Goal: Information Seeking & Learning: Learn about a topic

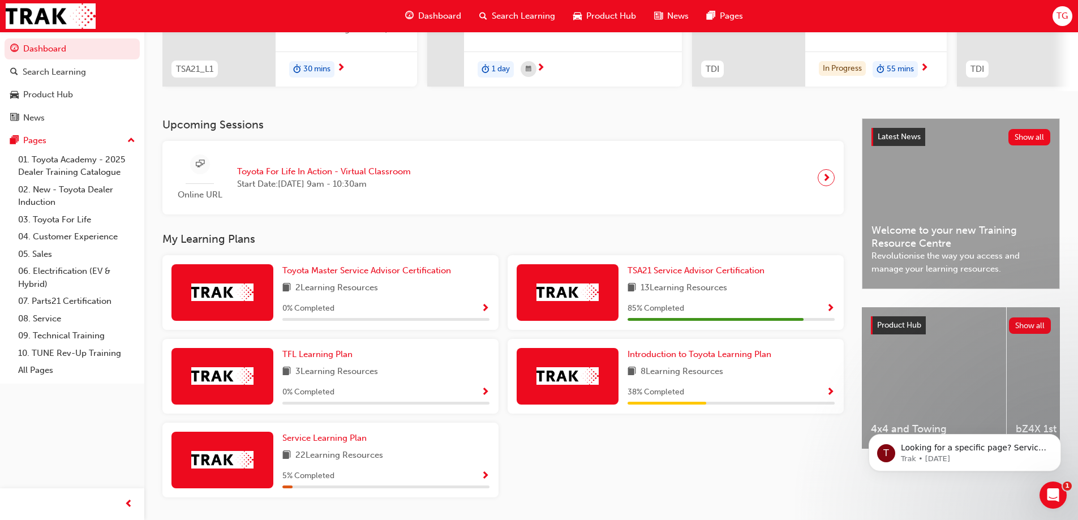
scroll to position [207, 0]
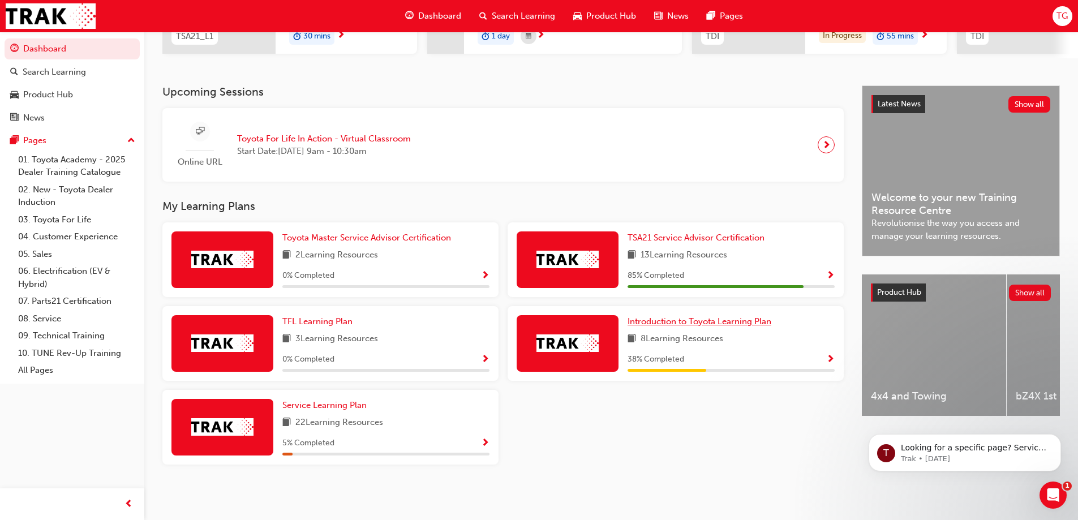
click at [655, 324] on span "Introduction to Toyota Learning Plan" at bounding box center [699, 321] width 144 height 10
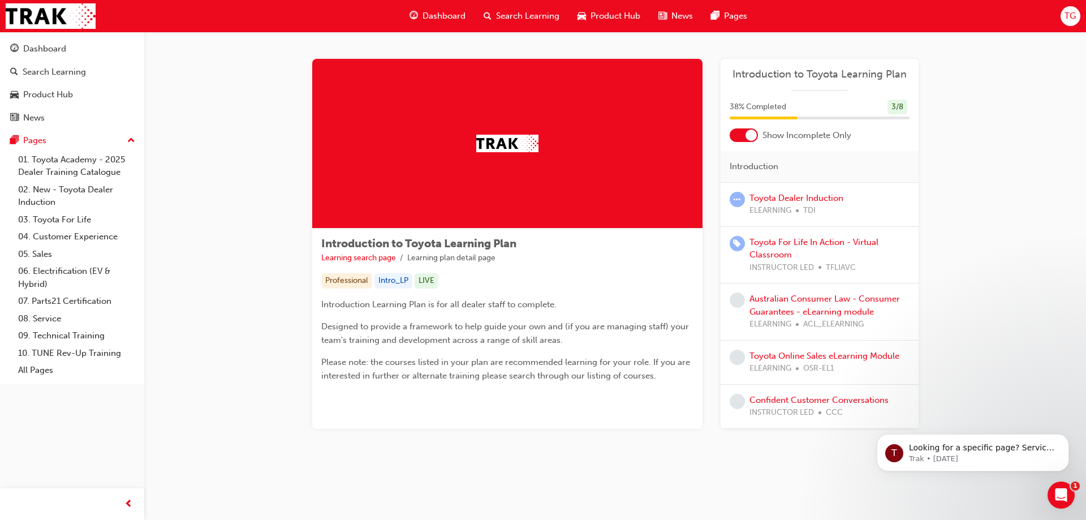
click at [750, 132] on div at bounding box center [751, 135] width 11 height 11
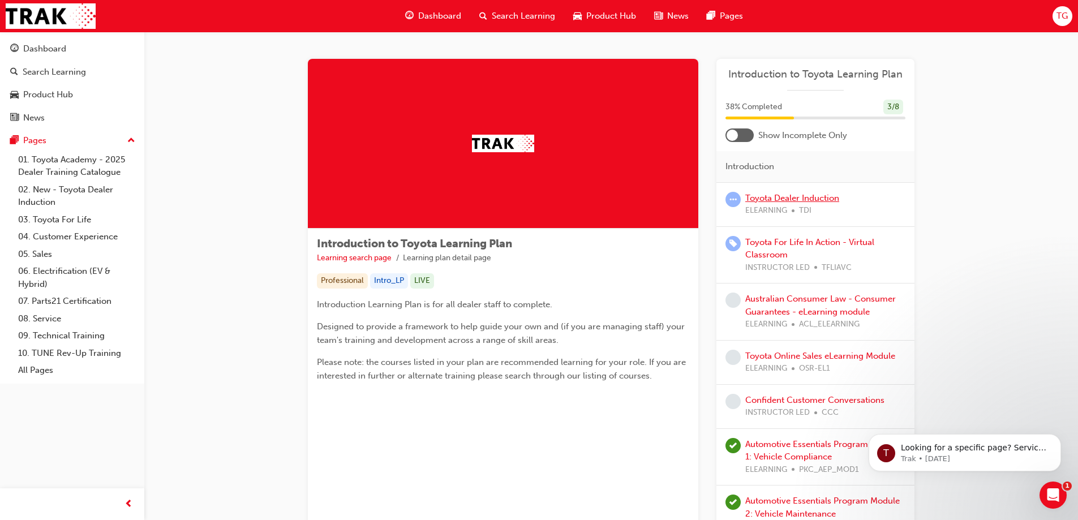
click at [768, 199] on link "Toyota Dealer Induction" at bounding box center [792, 198] width 94 height 10
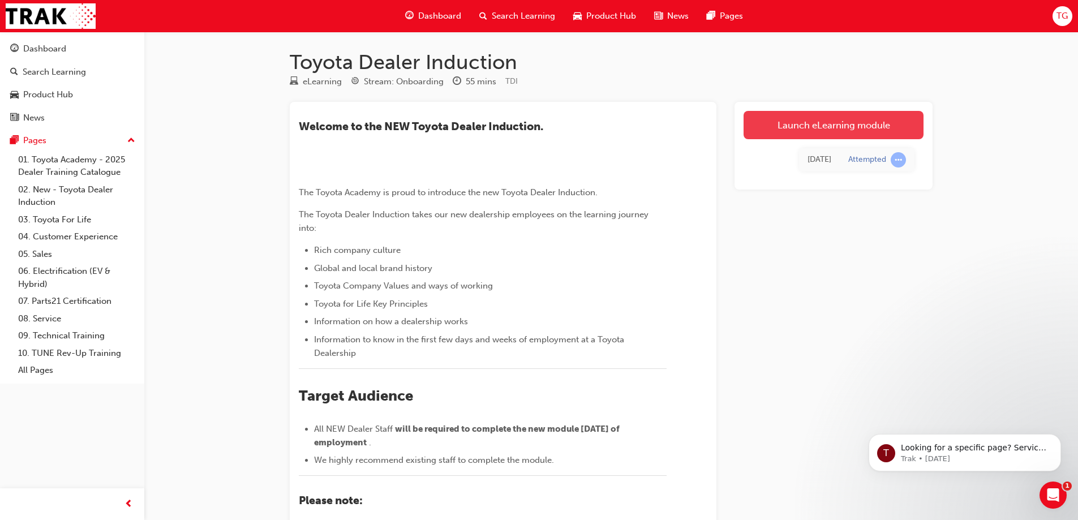
click at [779, 134] on link "Launch eLearning module" at bounding box center [833, 125] width 180 height 28
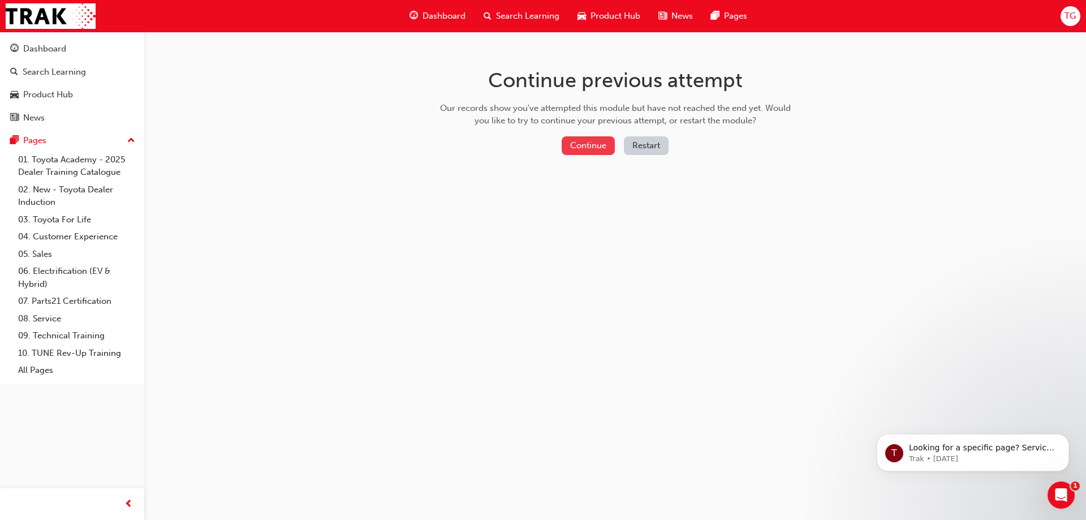
click at [602, 149] on button "Continue" at bounding box center [588, 145] width 53 height 19
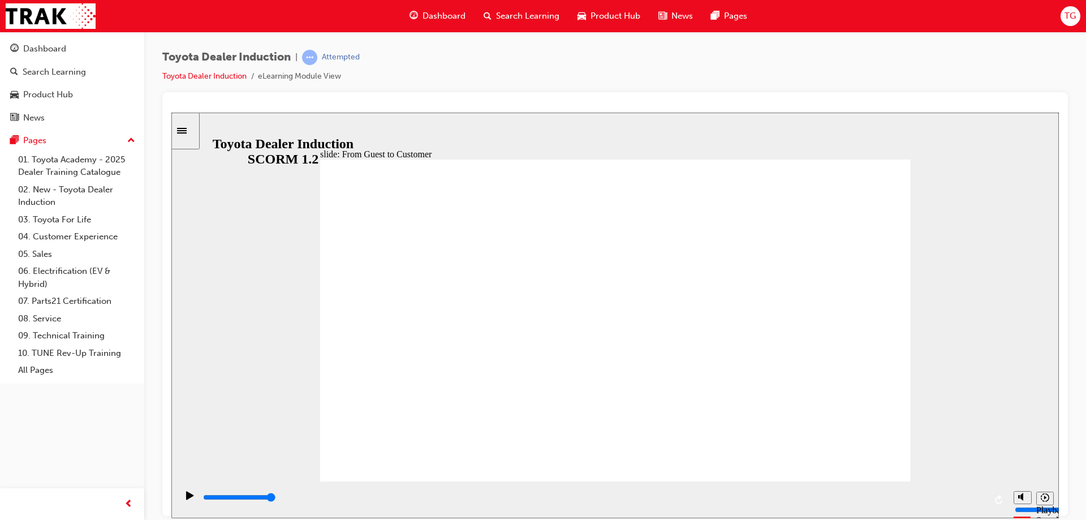
click at [795, 513] on div "playback controls" at bounding box center [592, 499] width 831 height 37
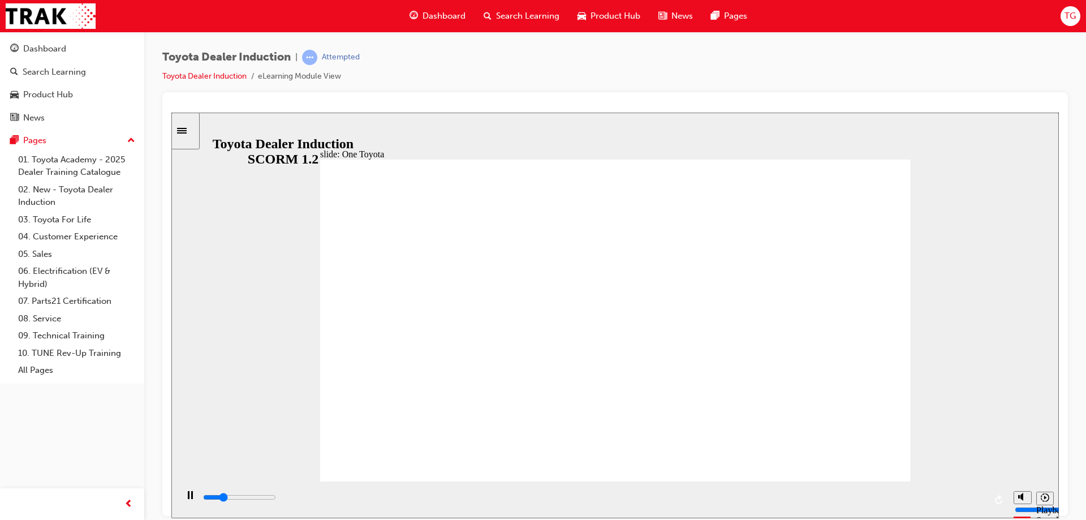
drag, startPoint x: 614, startPoint y: 348, endPoint x: 665, endPoint y: 388, distance: 64.5
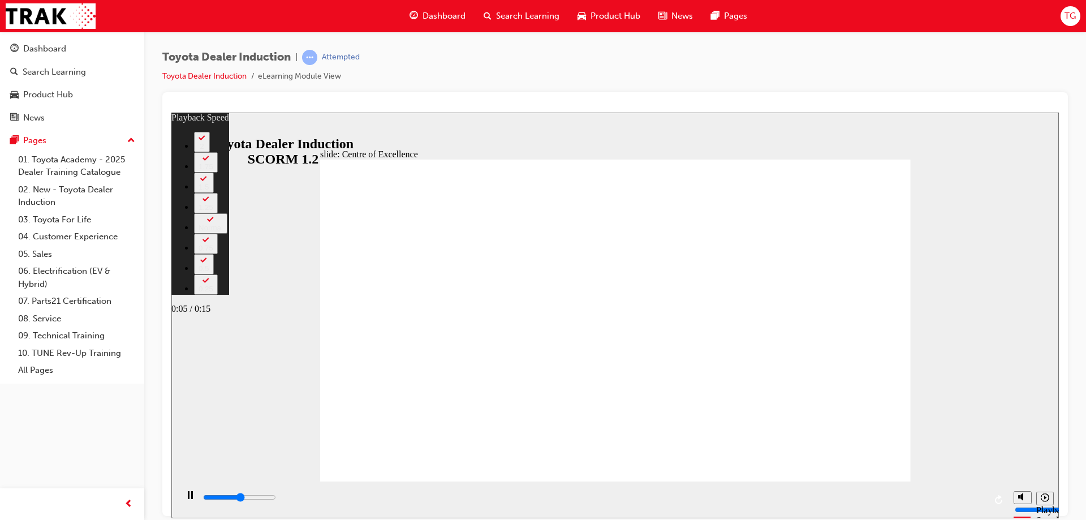
type input "7800"
type input "0"
type input "7900"
type input "0"
type input "8100"
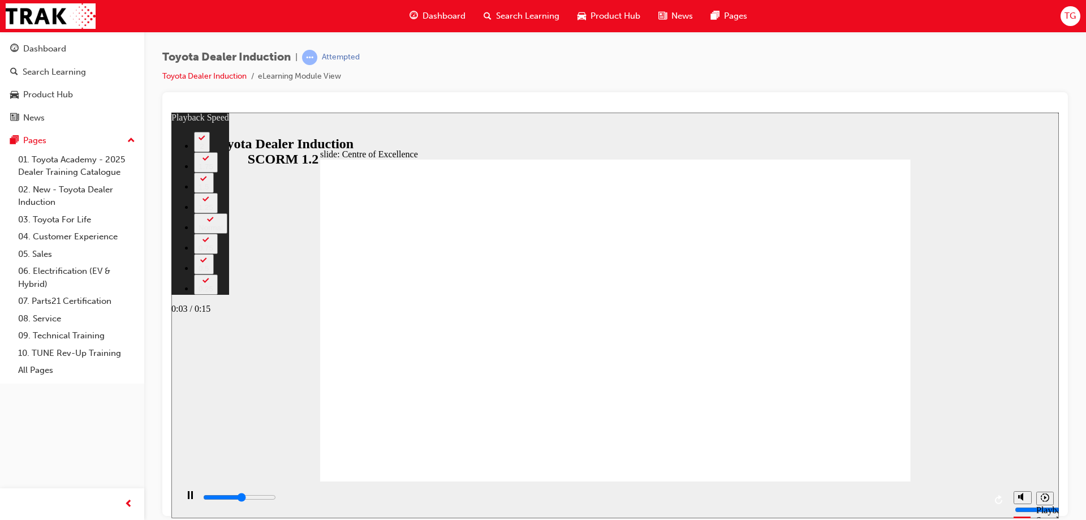
type input "0"
type input "8300"
type input "1"
type input "8600"
type input "1"
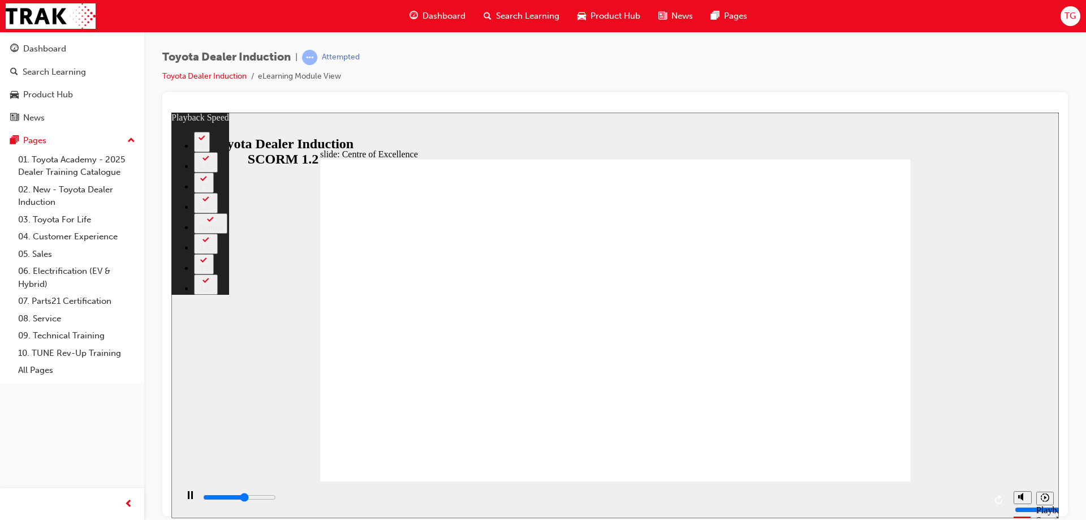
type input "8900"
type input "1"
type input "9100"
type input "1"
type input "9400"
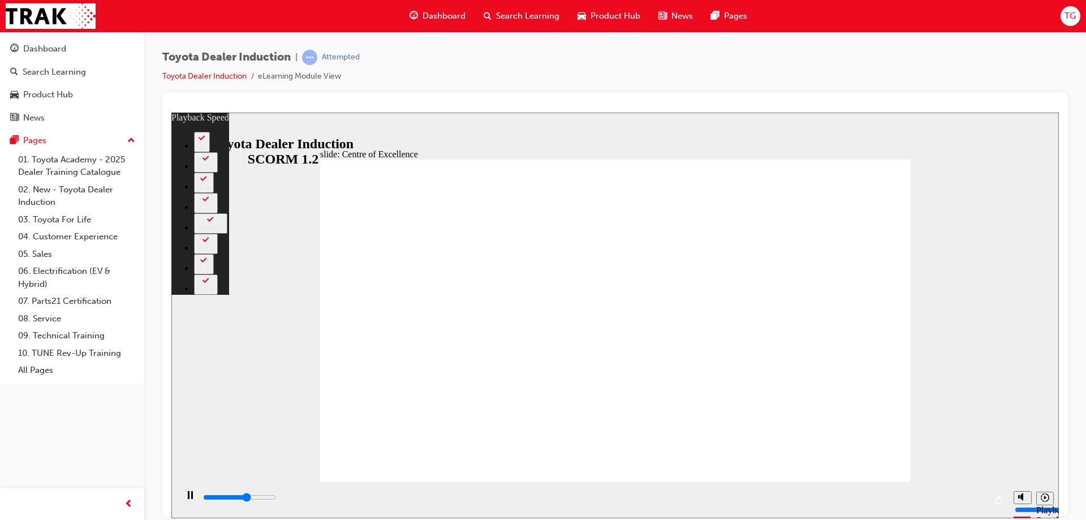
type input "2"
type input "9700"
type input "2"
type input "9900"
type input "2"
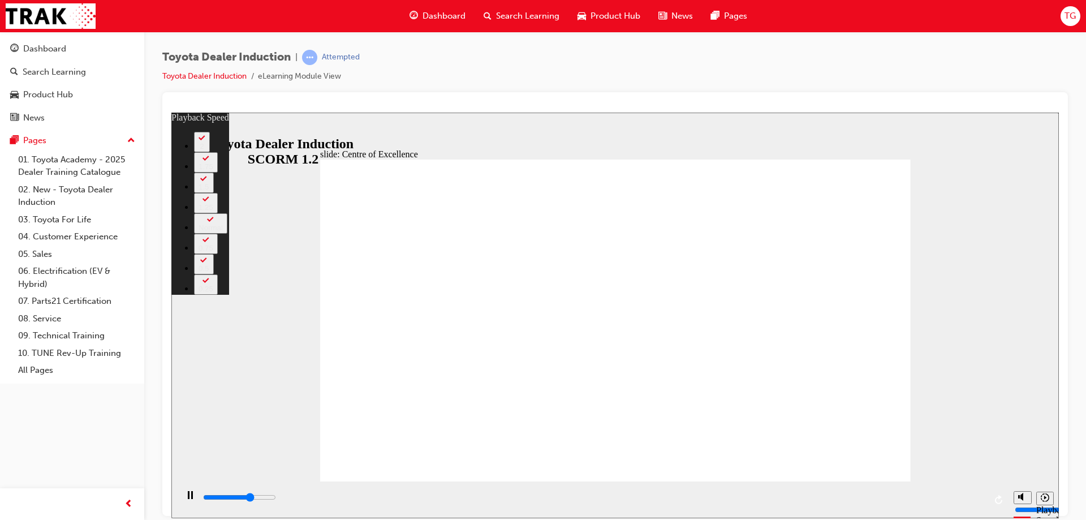
type input "10200"
type input "3"
type input "10400"
type input "3"
type input "10700"
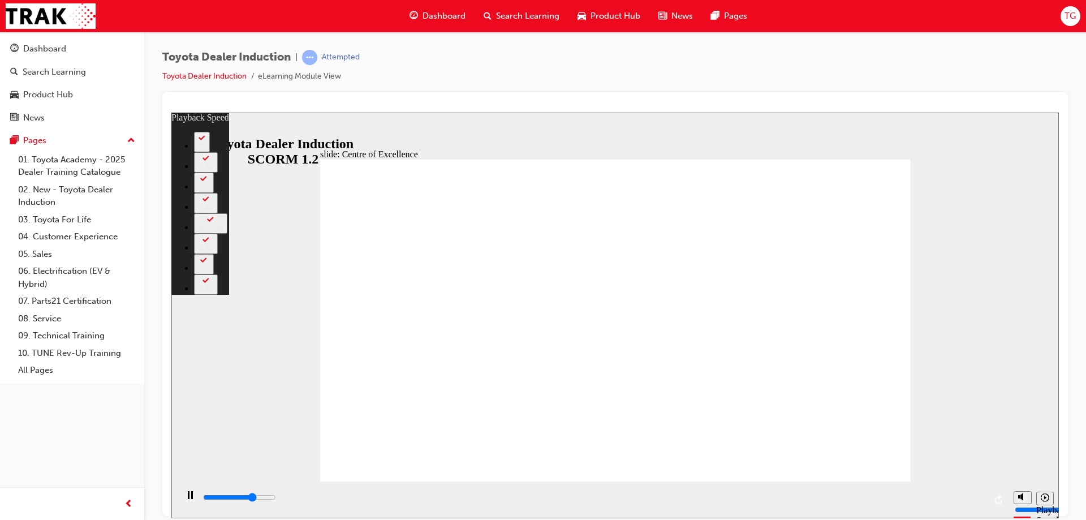
type input "3"
type input "11000"
type input "3"
type input "11300"
type input "4"
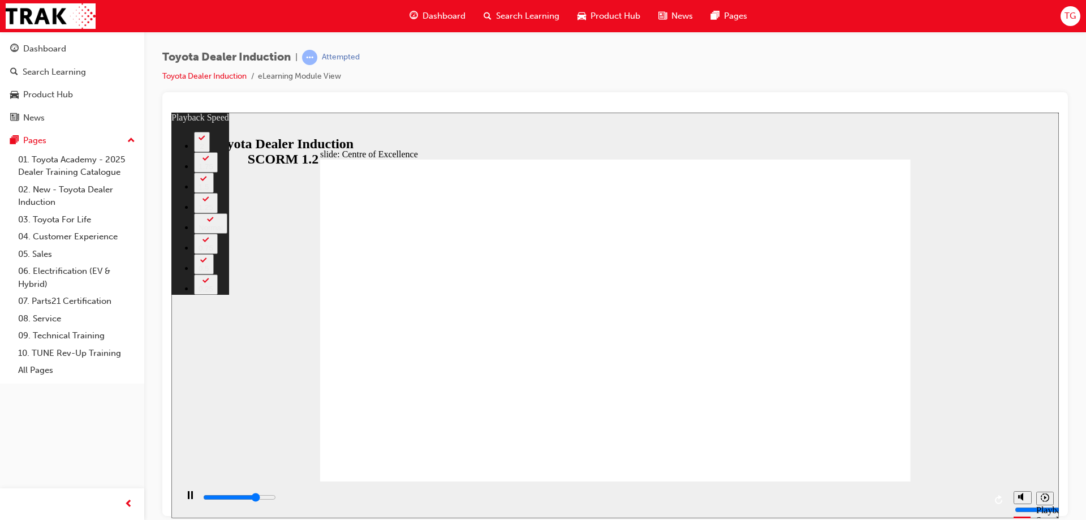
type input "11500"
type input "4"
type input "11800"
type input "4"
type input "12100"
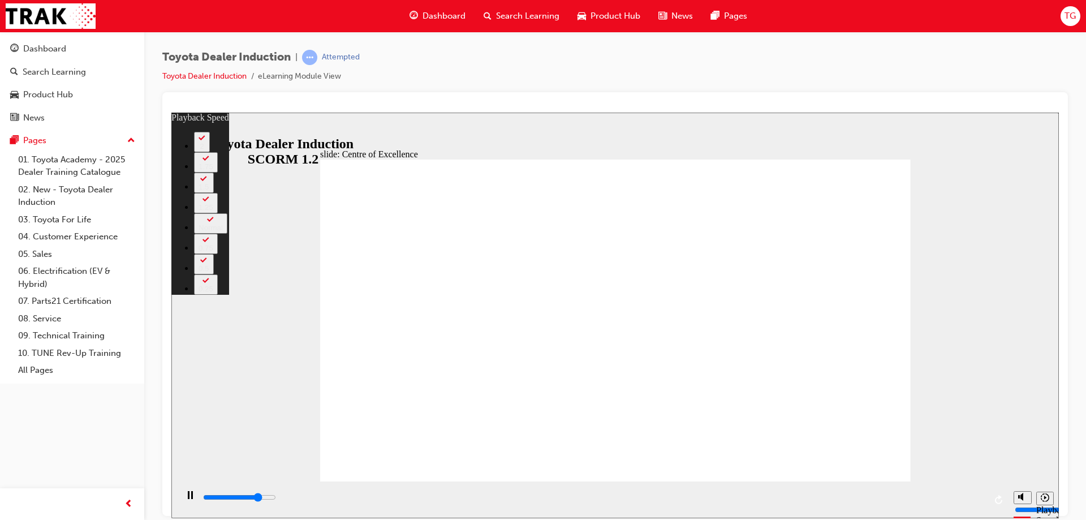
type input "4"
type input "12300"
type input "5"
type input "12600"
type input "5"
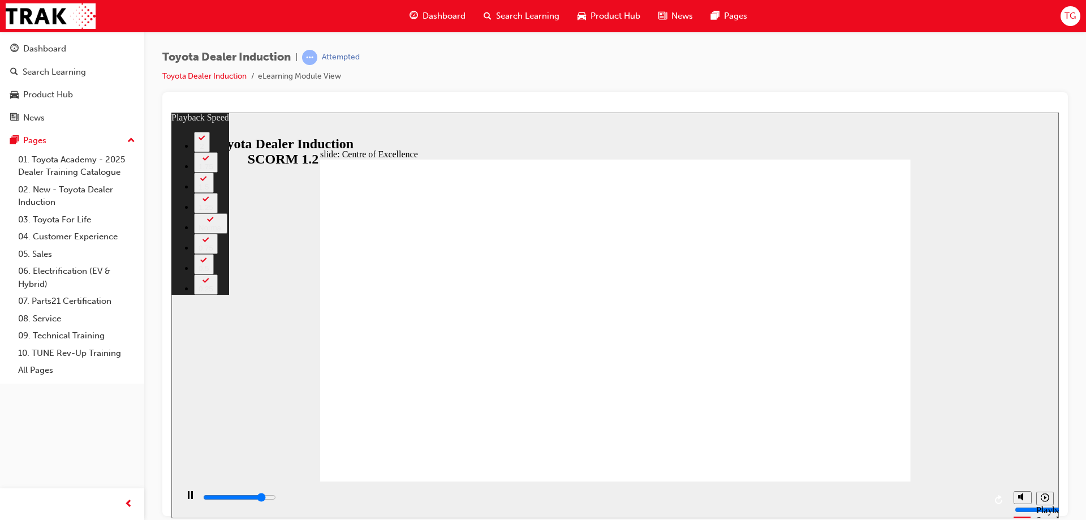
type input "12900"
type input "5"
type input "13100"
type input "6"
type input "13400"
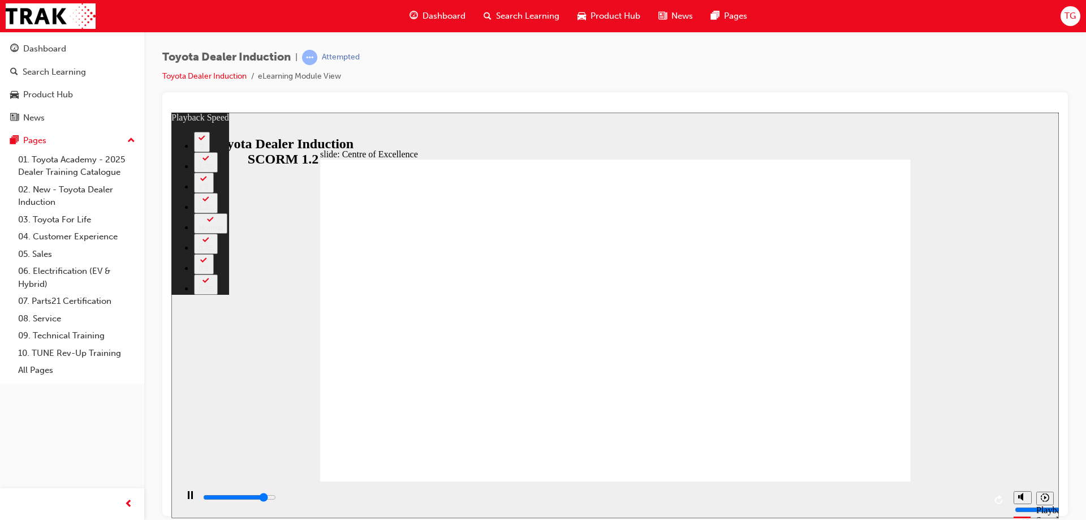
type input "6"
type input "13700"
type input "6"
type input "13900"
type input "6"
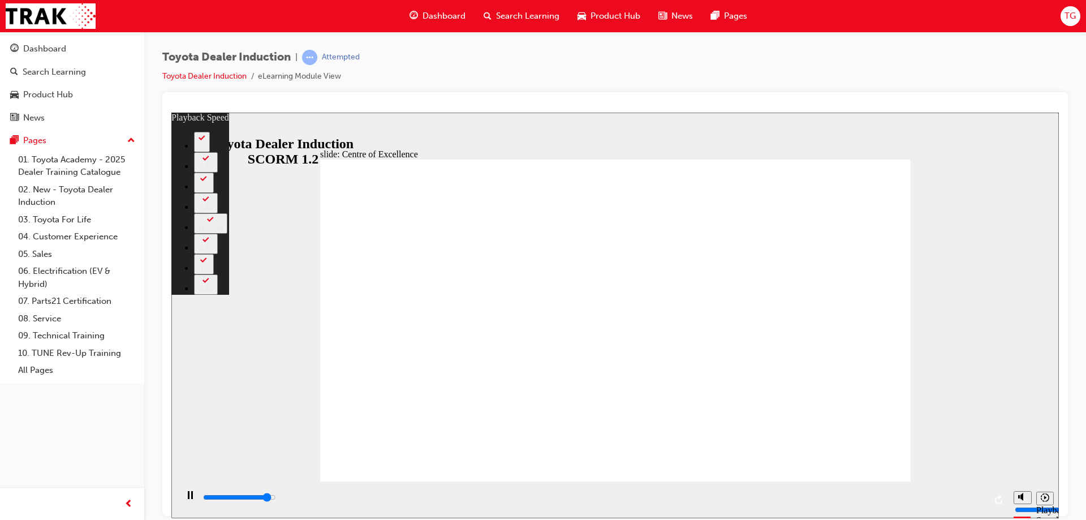
type input "14200"
type input "7"
type input "14500"
type input "7"
type input "14700"
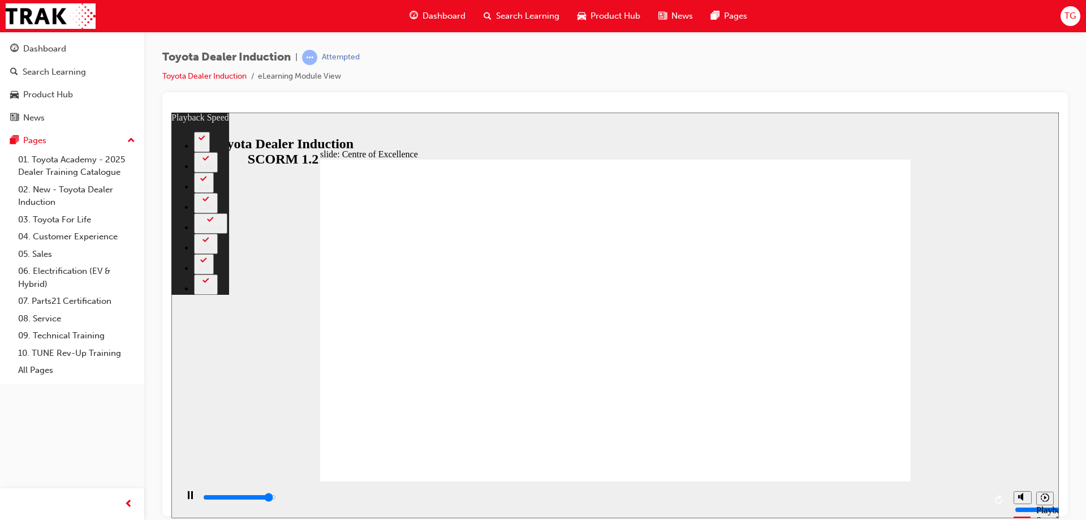
type input "7"
type input "15000"
type input "7"
type input "15300"
type input "8"
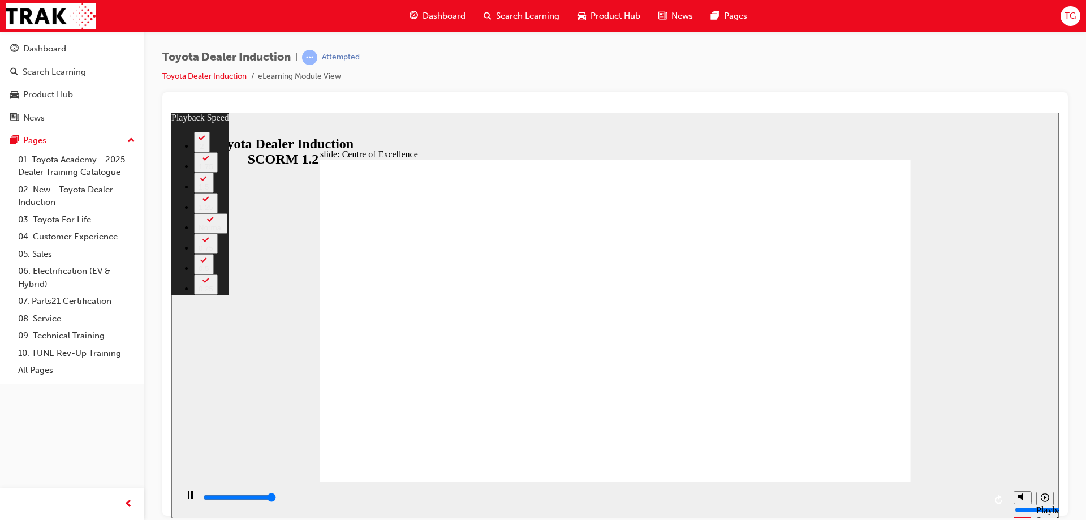
type input "15300"
type input "248"
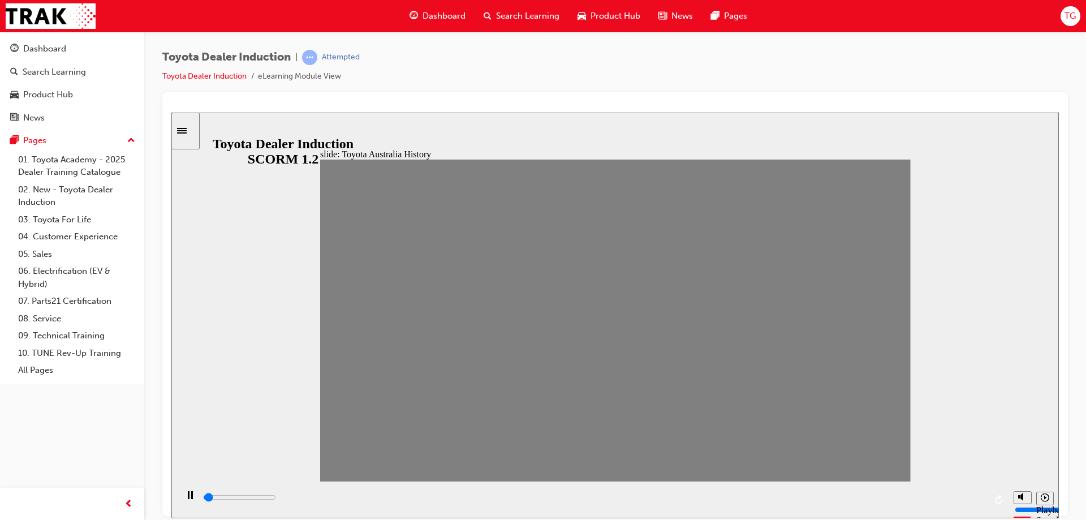
drag, startPoint x: 341, startPoint y: 325, endPoint x: 920, endPoint y: 346, distance: 580.2
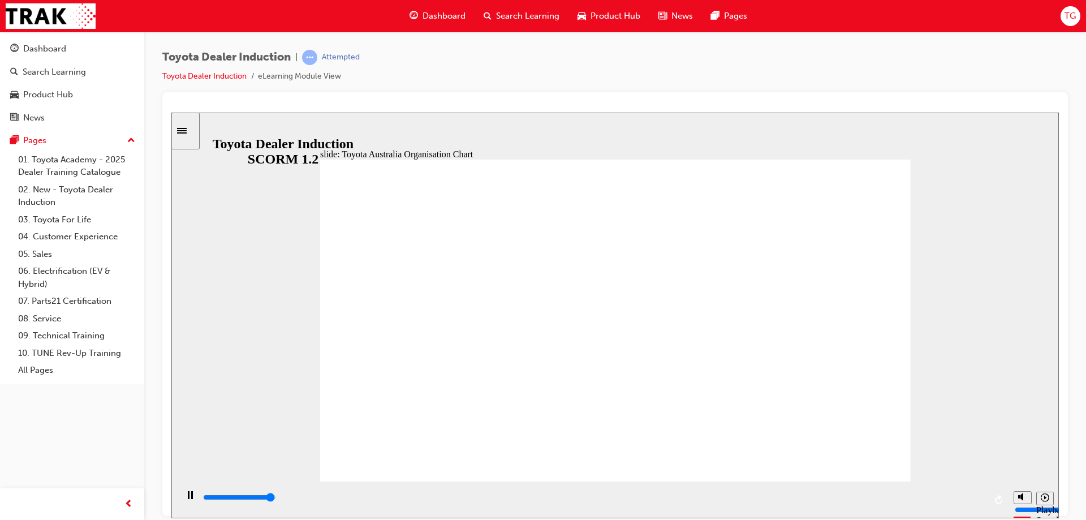
type input "5000"
radio input "true"
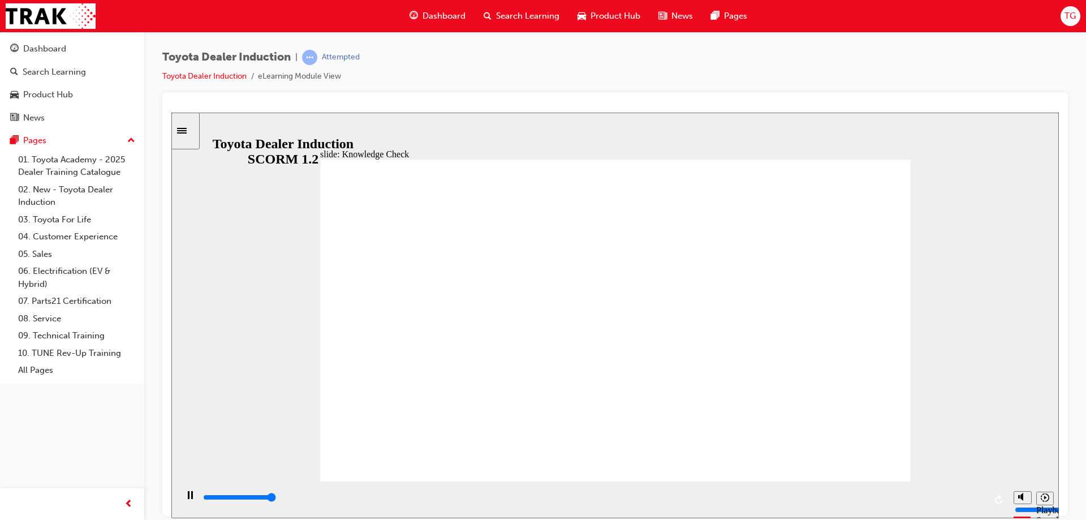
type input "5000"
radio input "true"
type input "2700"
radio input "true"
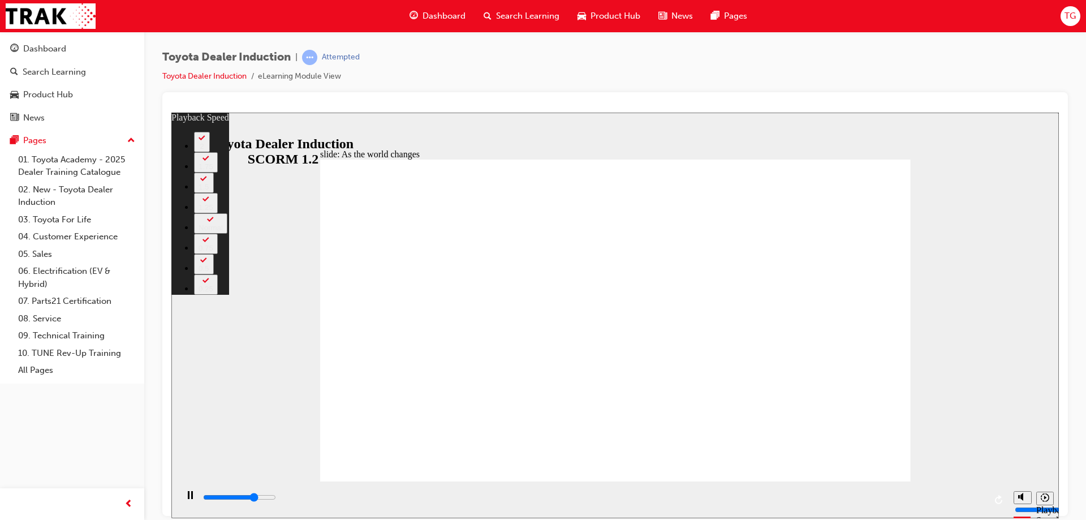
type input "6700"
type input "0"
type input "7000"
type input "1"
type input "7200"
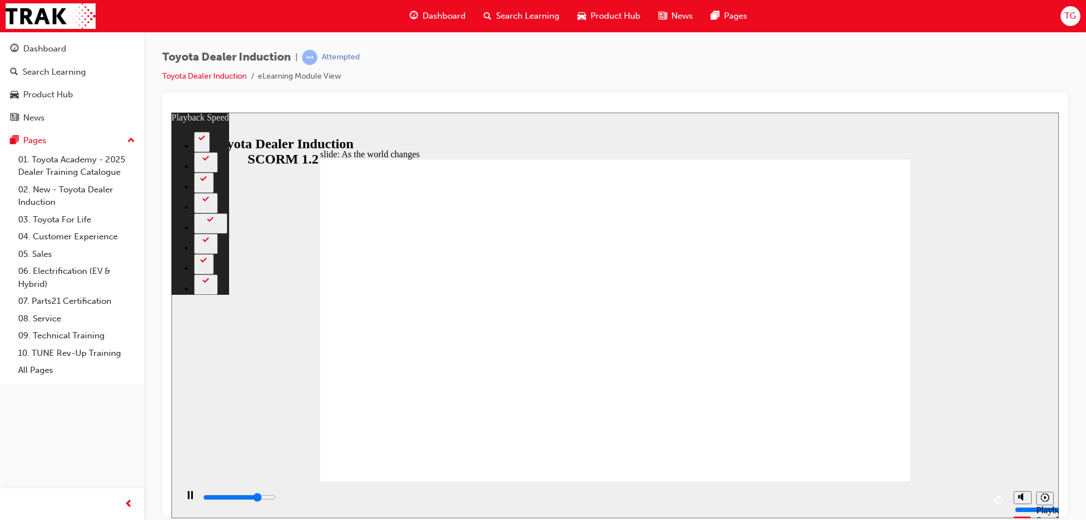
type input "1"
type input "7500"
type input "1"
type input "7800"
type input "1"
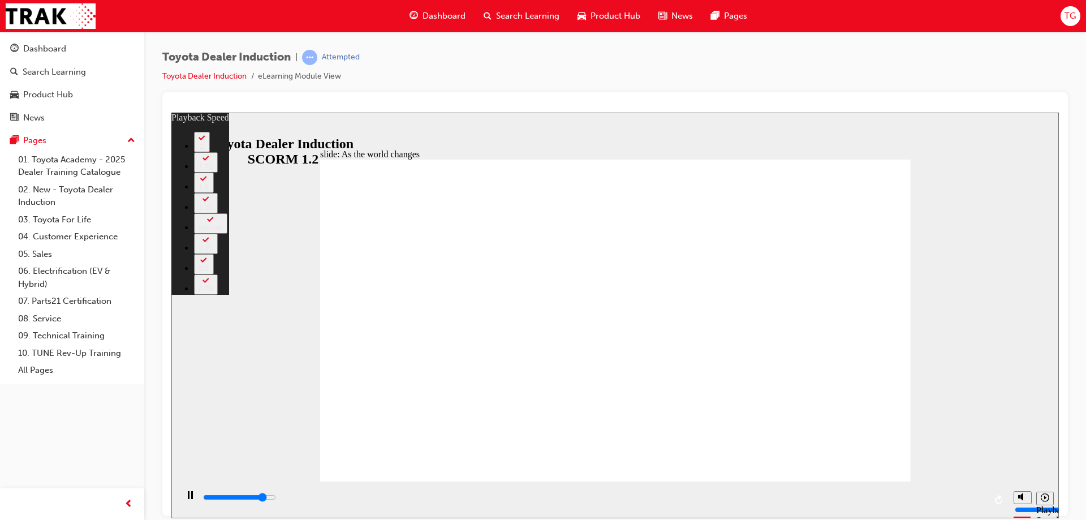
type input "8000"
type input "2"
type input "8300"
type input "2"
type input "8600"
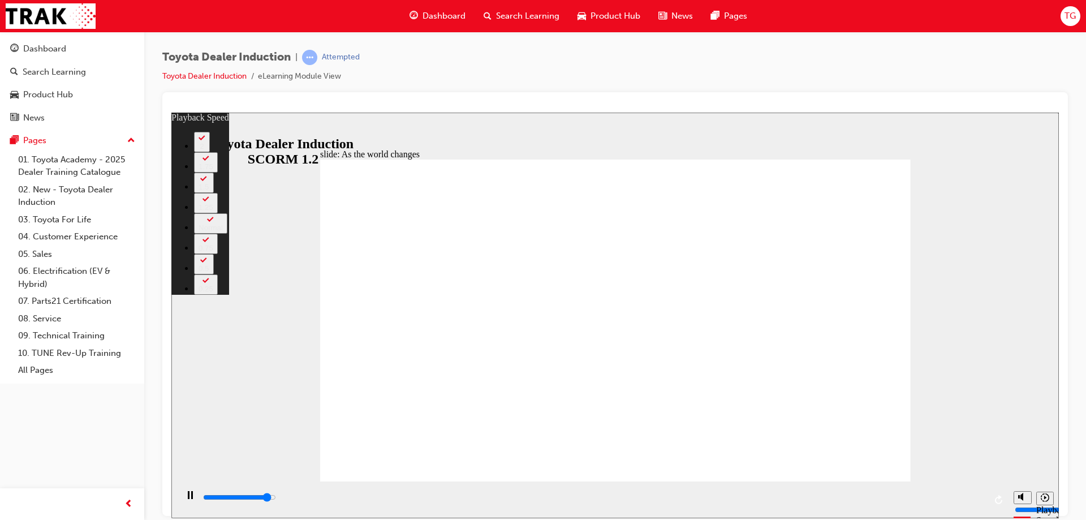
type input "2"
type input "8600"
type input "124"
type input "8600"
type input "124"
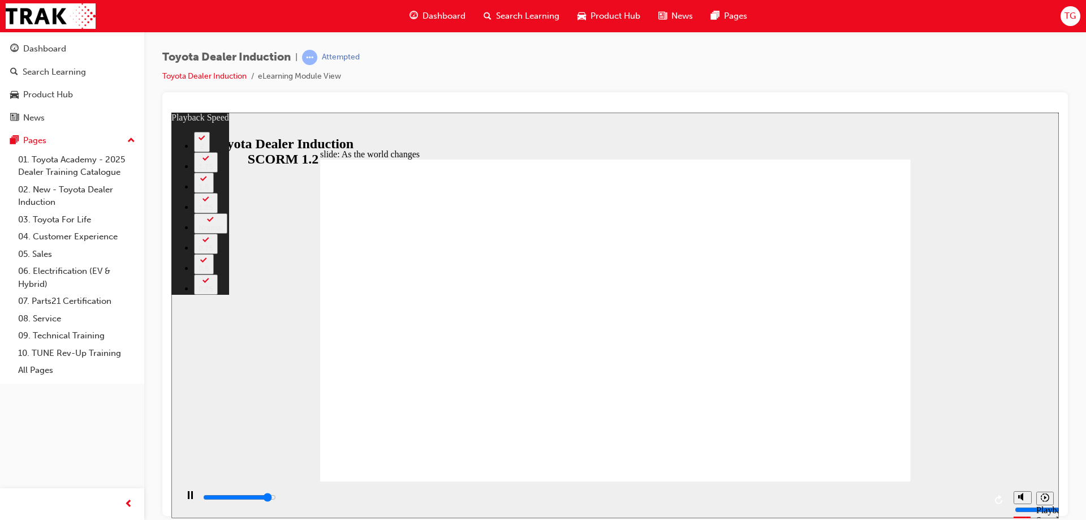
type input "8700"
type input "124"
type input "9000"
type input "125"
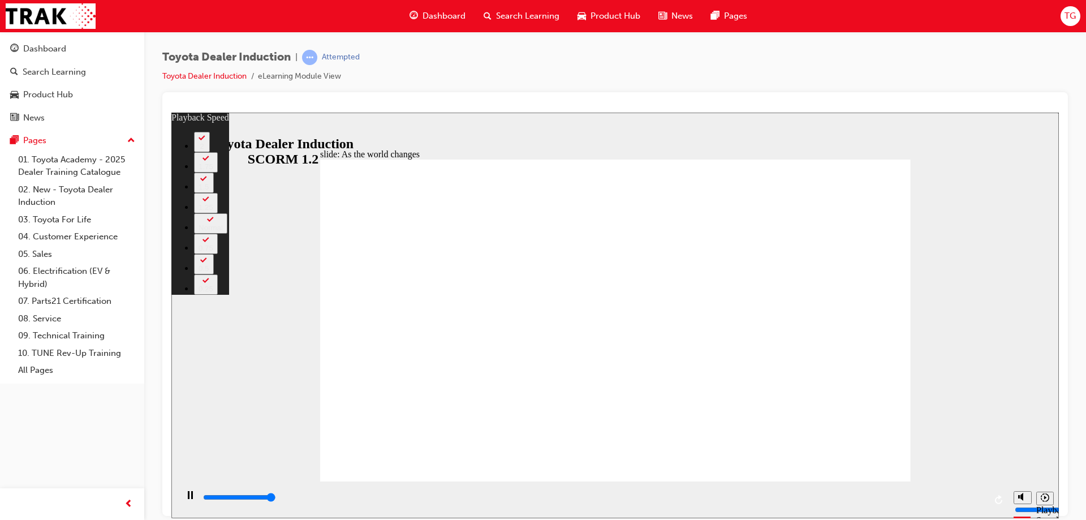
type input "9200"
type input "125"
type input "9200"
type input "128"
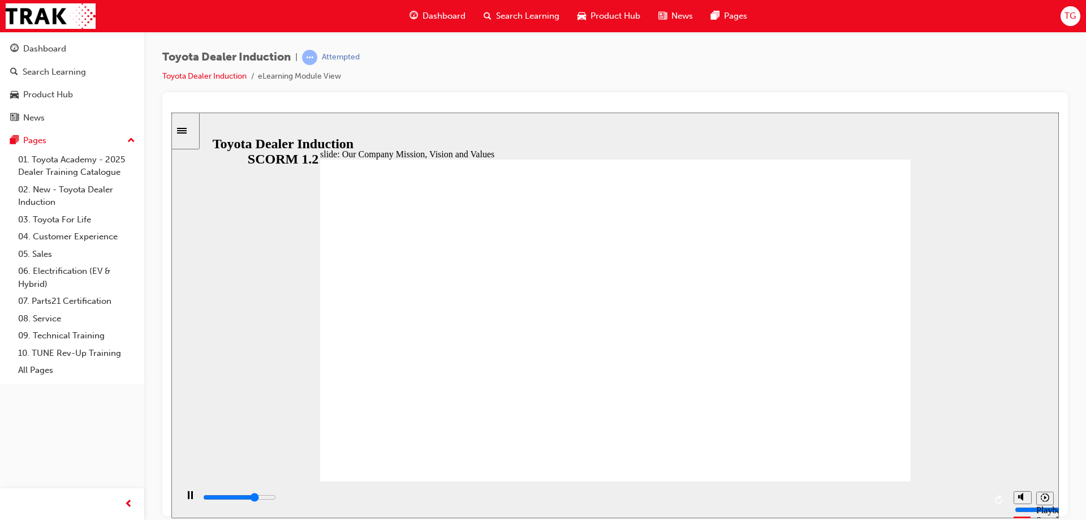
drag, startPoint x: 395, startPoint y: 386, endPoint x: 396, endPoint y: 380, distance: 5.8
drag, startPoint x: 404, startPoint y: 358, endPoint x: 404, endPoint y: 326, distance: 31.7
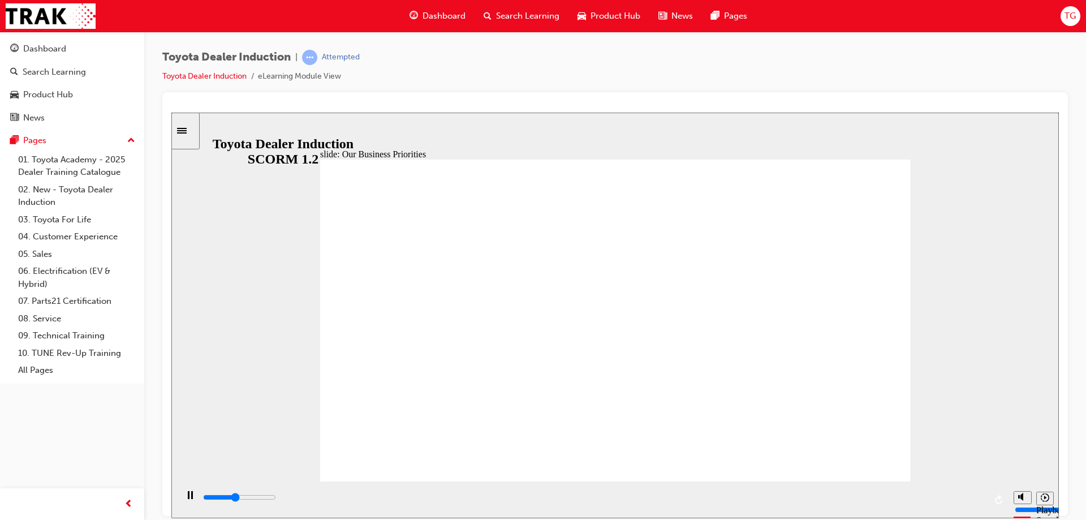
type input "59400"
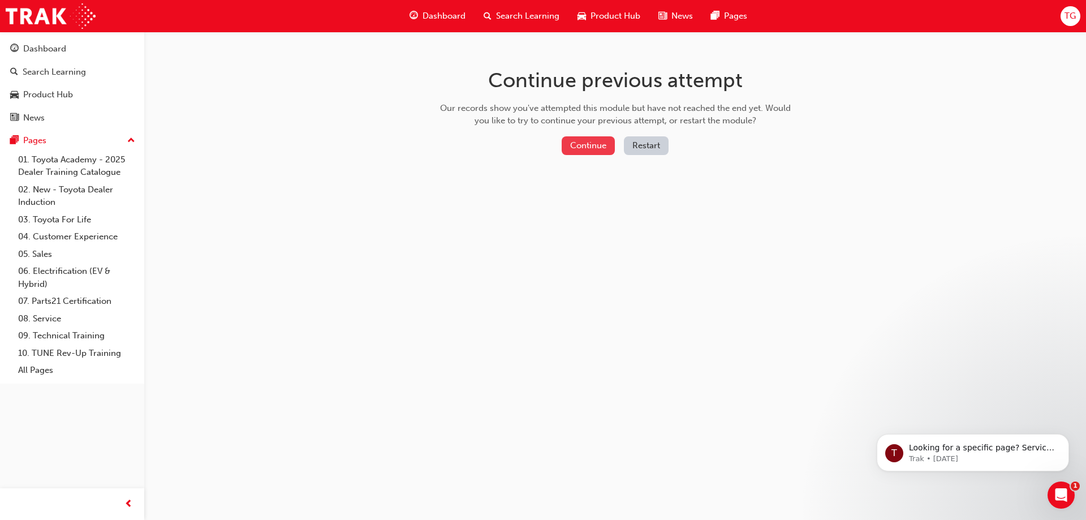
click at [599, 148] on button "Continue" at bounding box center [588, 145] width 53 height 19
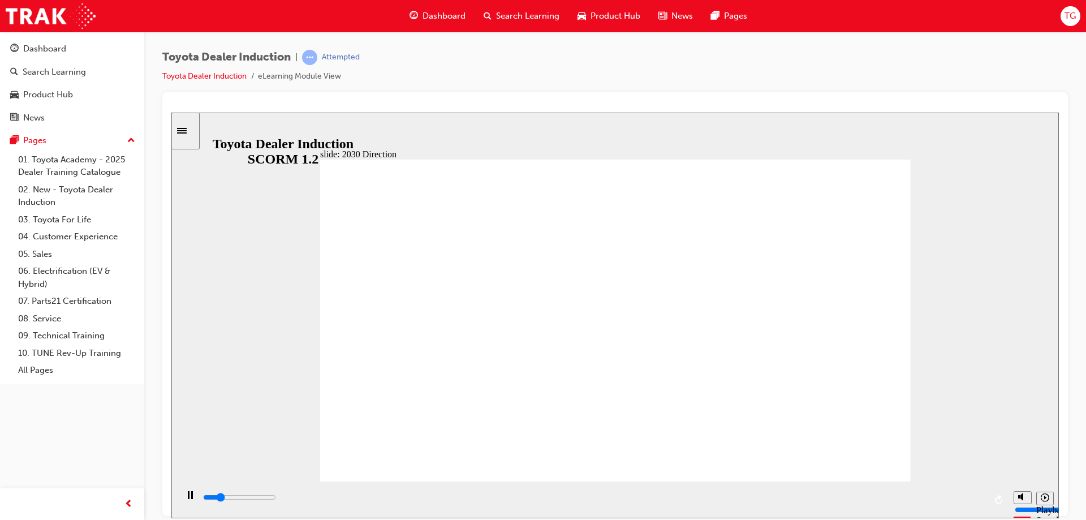
type input "5000"
type input "v"
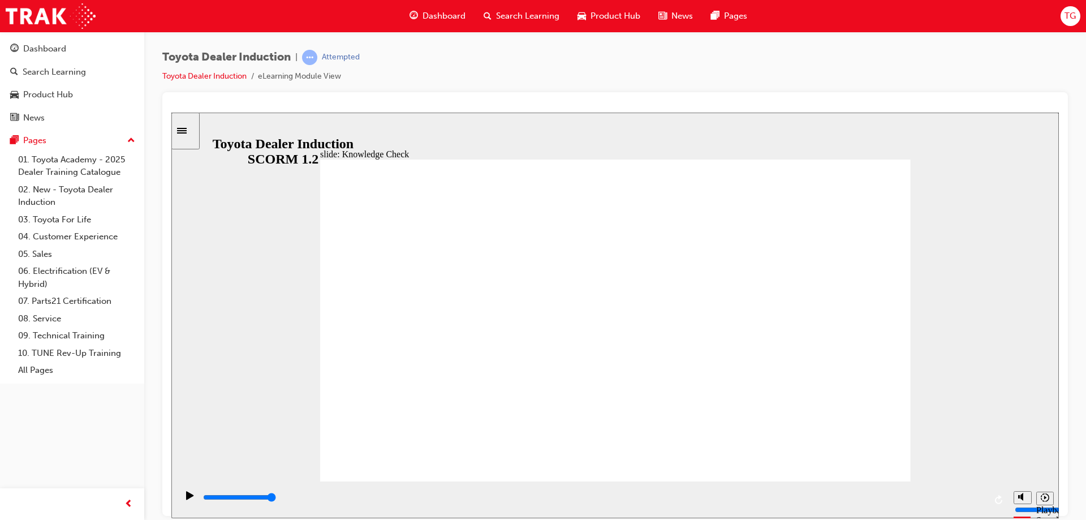
type input "v"
type input "ve"
type input "veh"
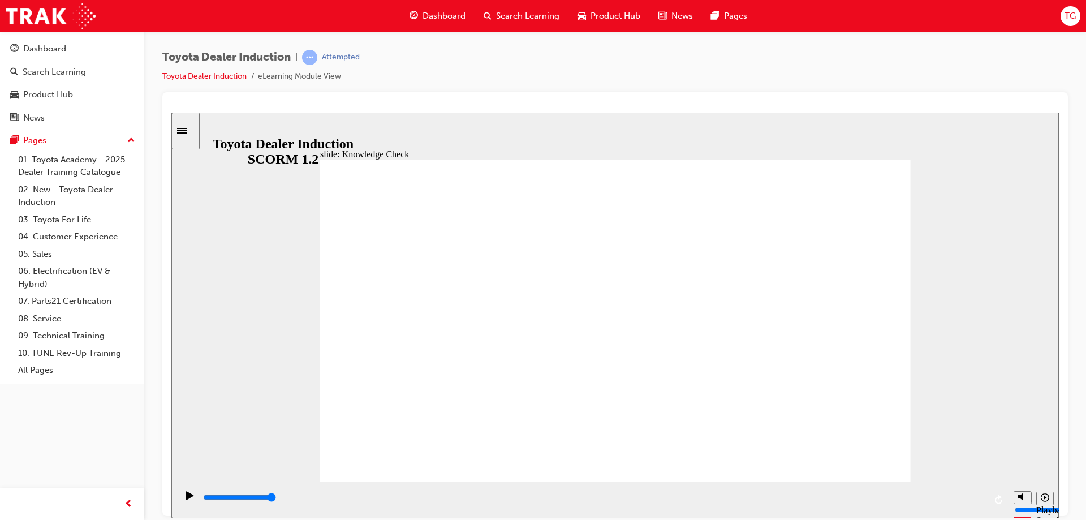
type input "vehu"
type input "vehuc"
type input "vehucl"
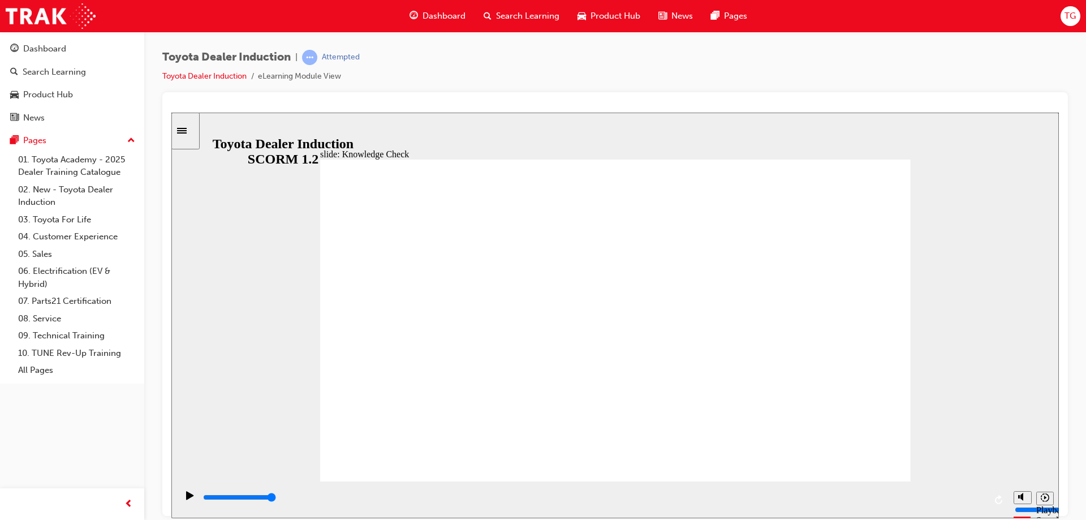
type input "vehucl"
type input "vehucle"
type input "vehucles"
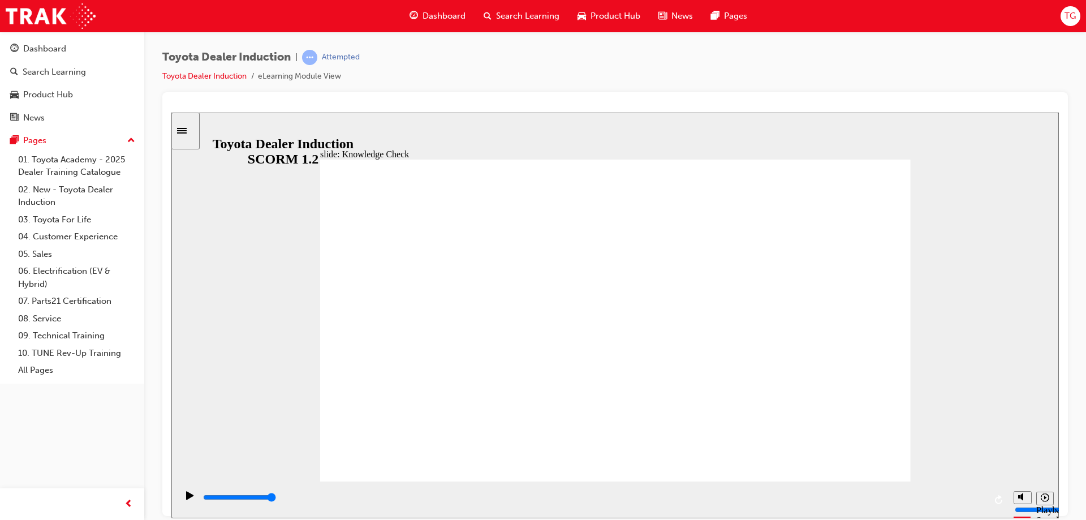
type input "vehucle"
type input "vehucl"
type input "vehuc"
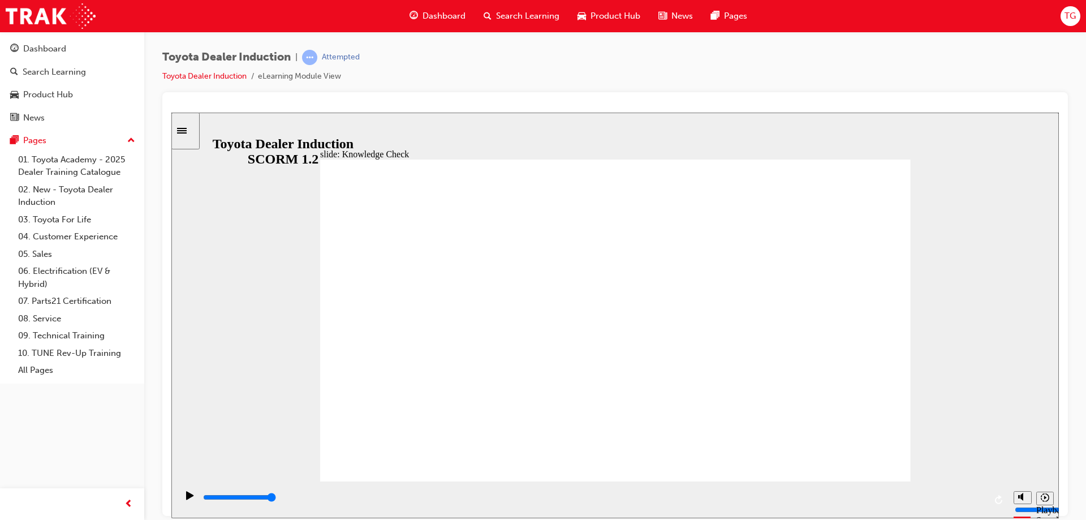
type input "vehuc"
type input "vehu"
type input "veh"
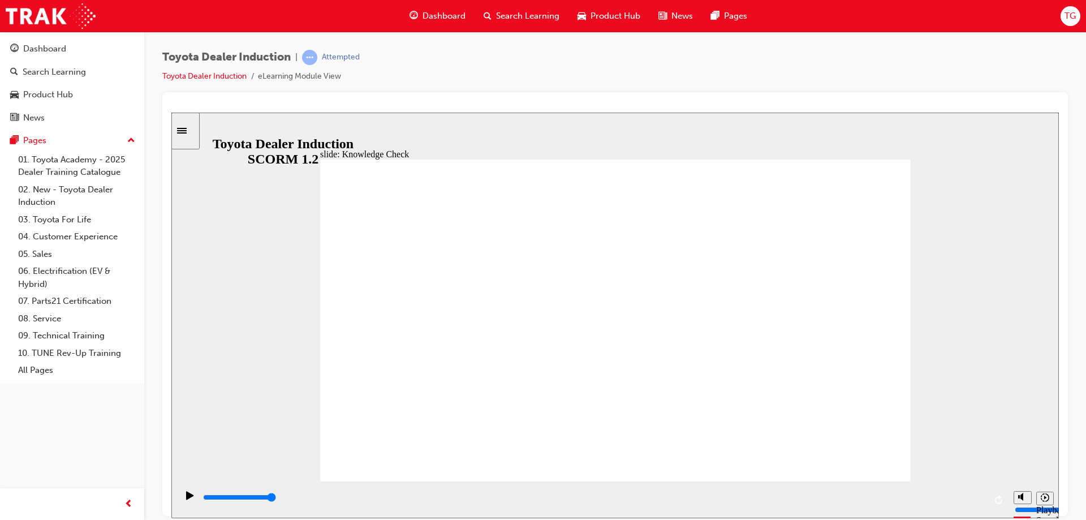
type input "vehi"
type input "vehic"
type input "vehicl"
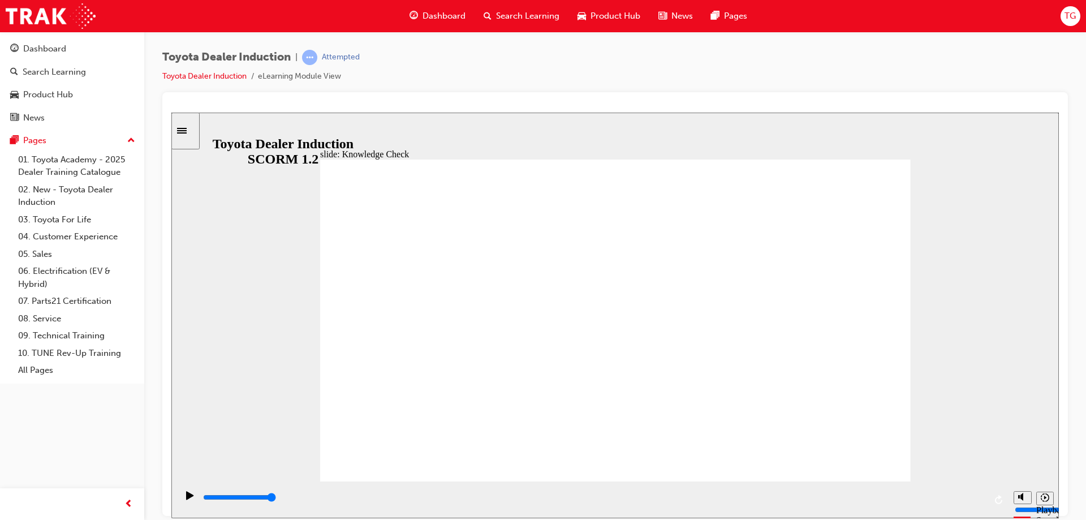
type input "vehicl"
type input "vehicle"
type input "vehicles"
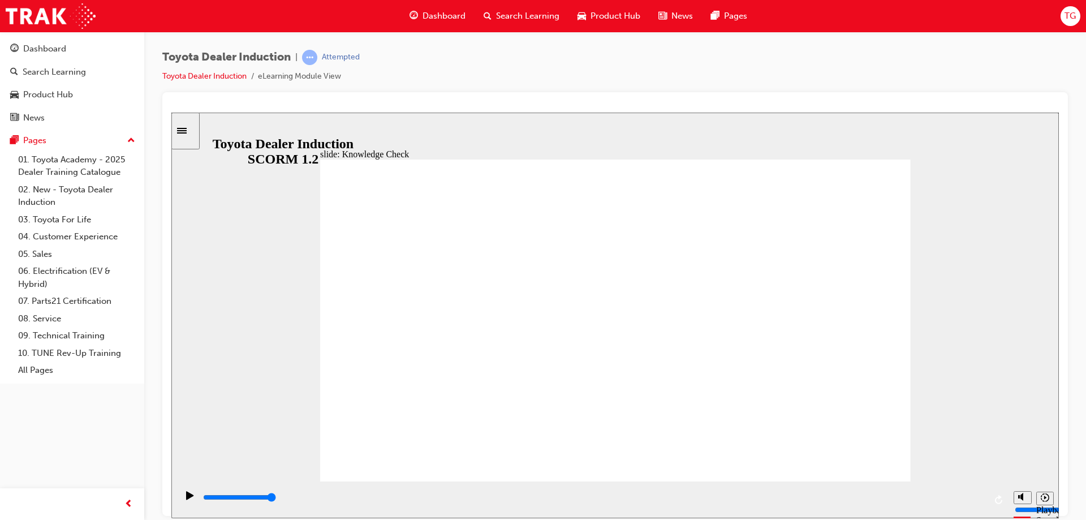
type input "vehicles"
type input "5000"
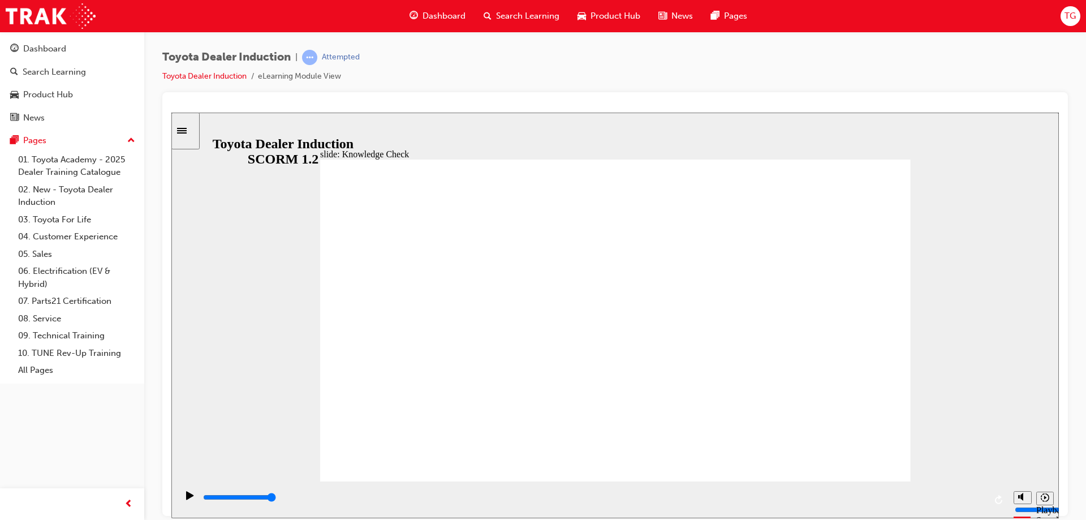
type input "h"
type input "ha"
type input "hap"
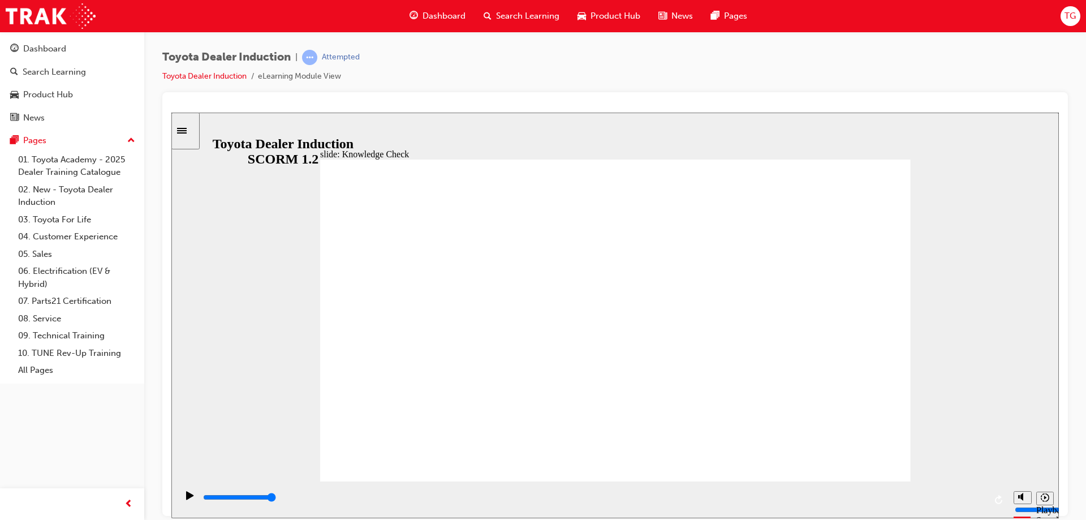
type input "hap"
type input "happ"
type input "happy"
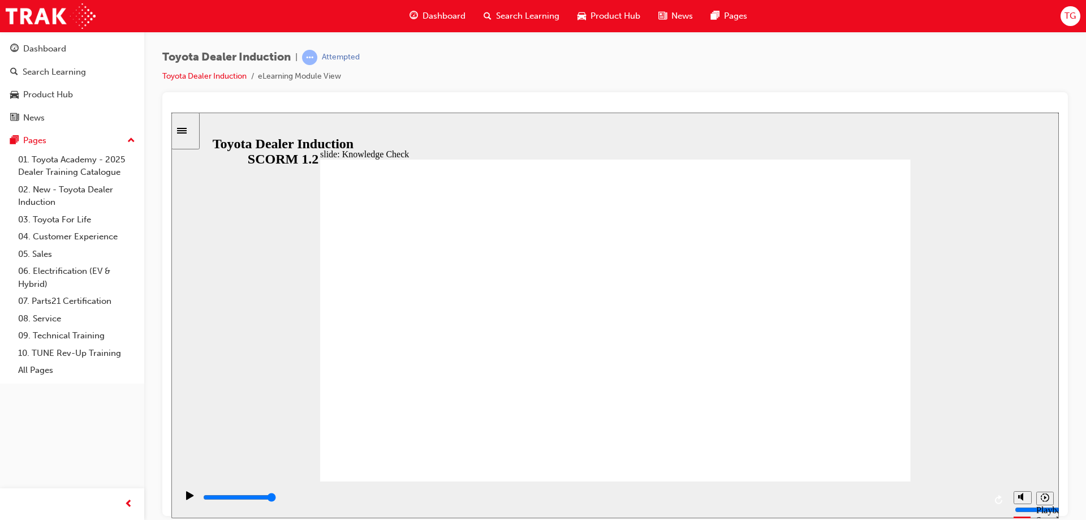
type input "happy"
drag, startPoint x: 842, startPoint y: 147, endPoint x: 838, endPoint y: 157, distance: 10.4
click at [842, 148] on div "slide: Knowledge Check Rectangle 1 BACK BACK SUBMIT SUBMIT Knowledge Check Fill…" at bounding box center [615, 315] width 888 height 406
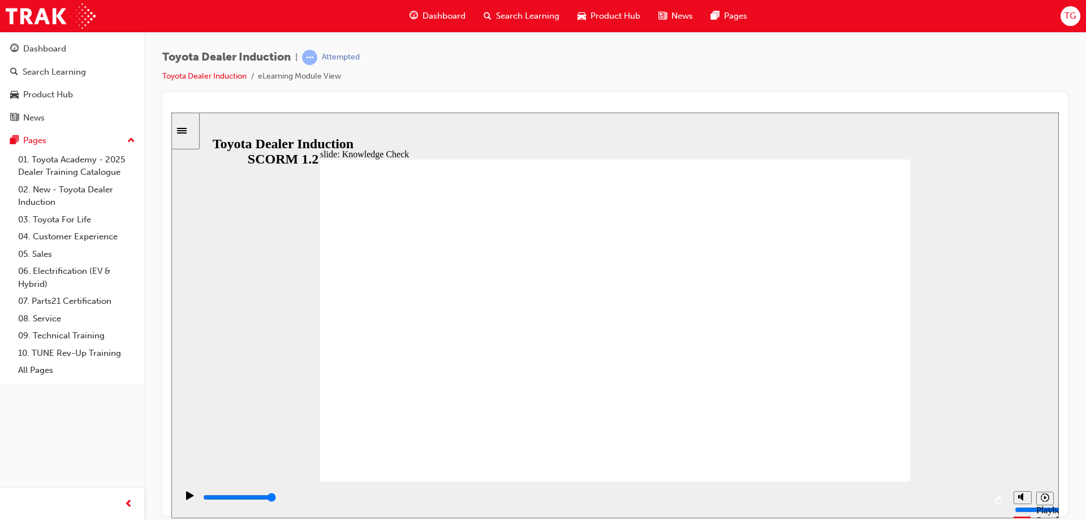
type input "happy"
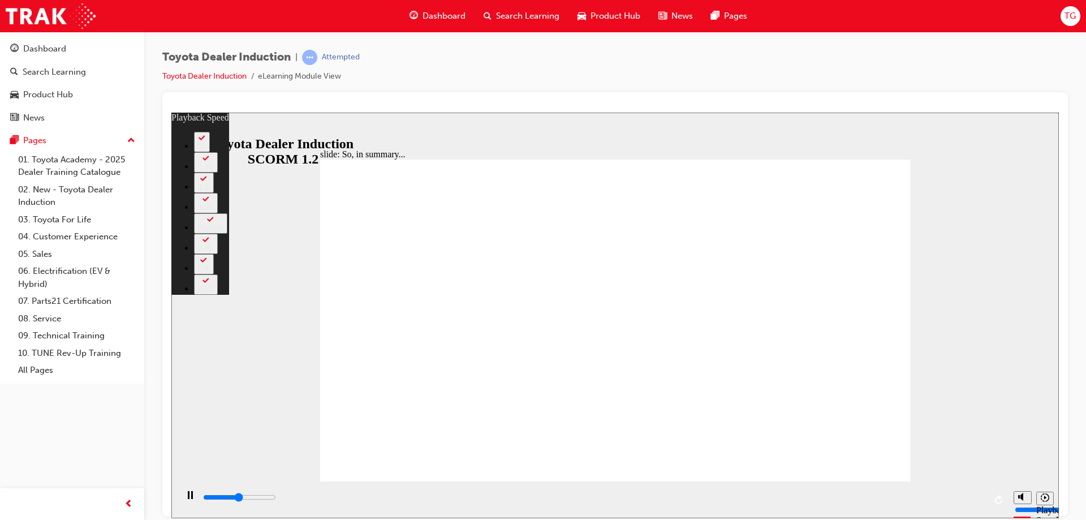
type input "3200"
type input "0"
type input "3500"
type input "0"
type input "3700"
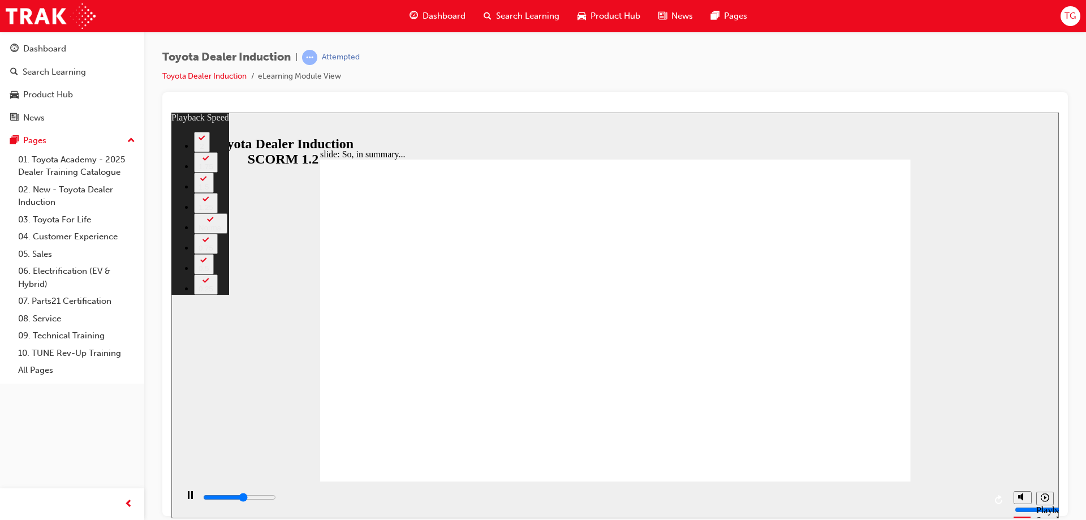
type input "1"
type input "4000"
type input "1"
type input "4200"
type input "1"
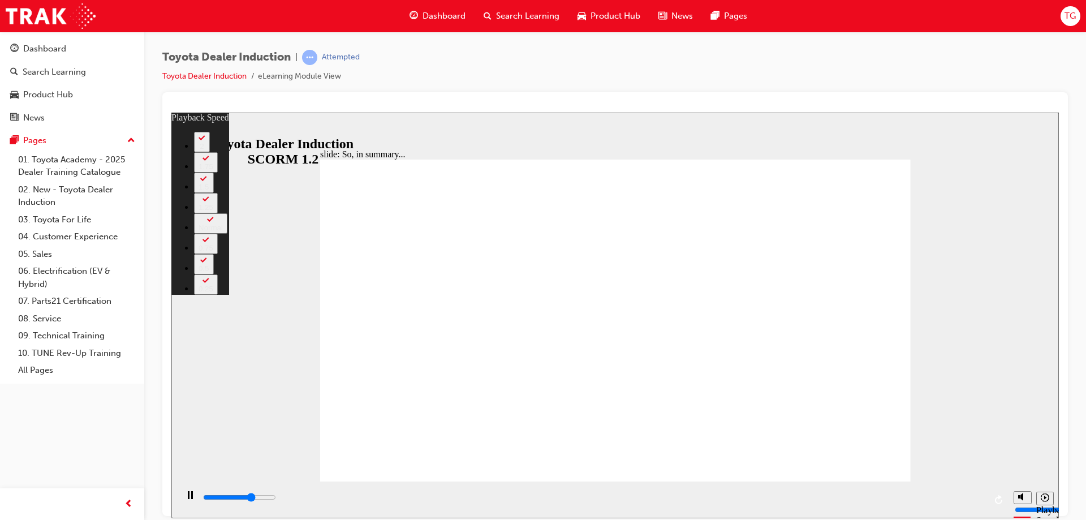
type input "4500"
type input "1"
type input "4800"
type input "2"
type input "5100"
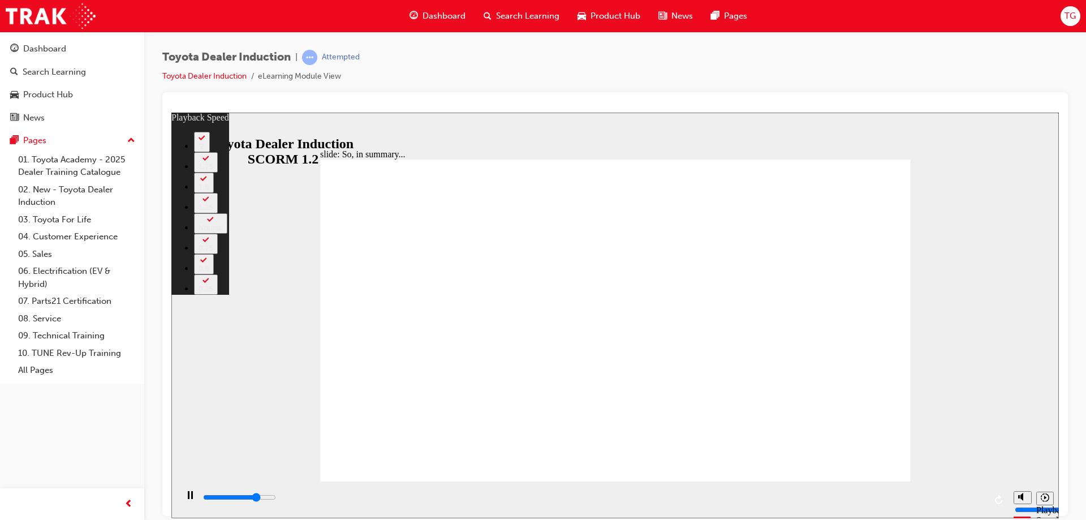
type input "2"
type input "5300"
type input "2"
type input "5400"
type input "123"
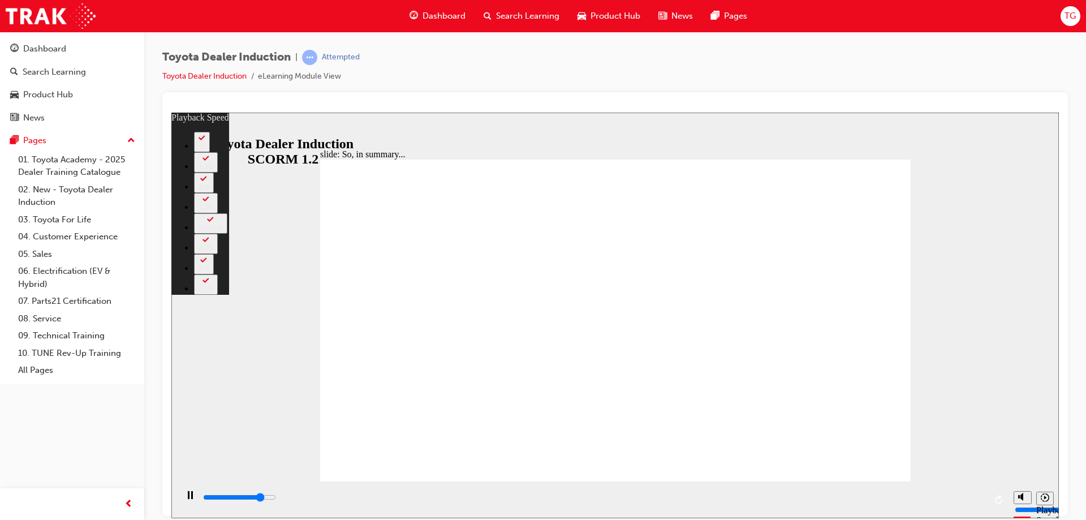
type input "5400"
type input "123"
type input "5500"
type input "123"
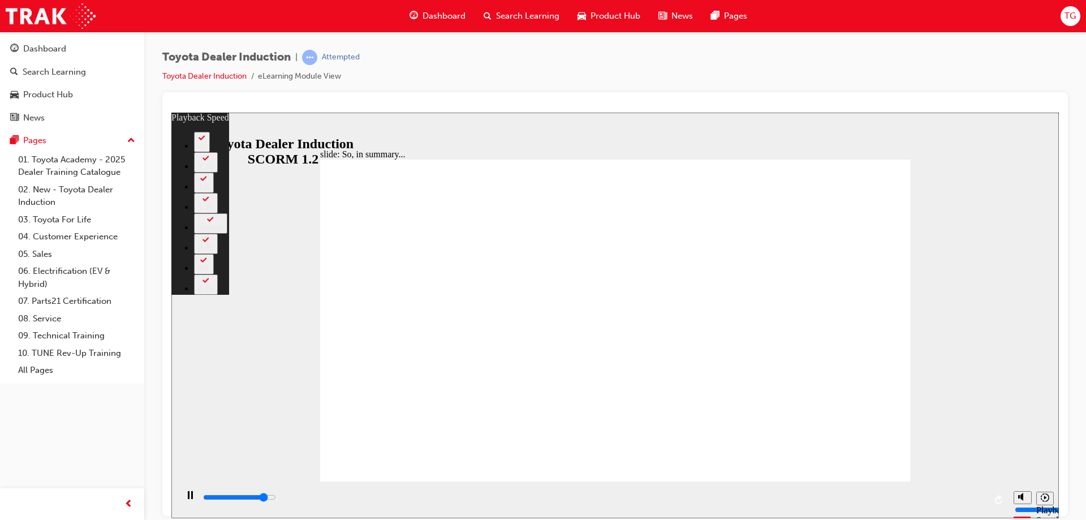
type input "5800"
type input "123"
type input "6000"
type input "124"
type input "6300"
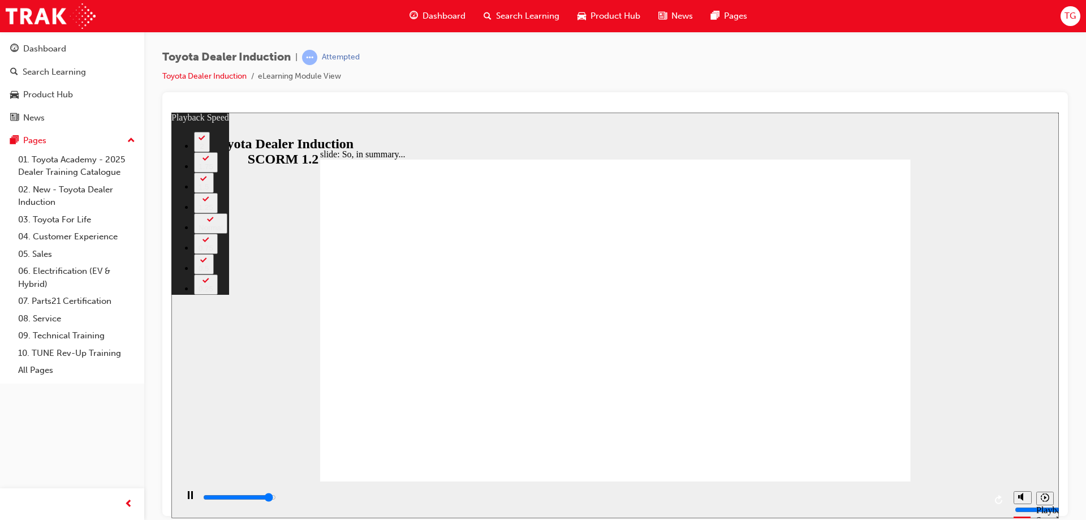
type input "124"
type input "6500"
type input "124"
type input "6500"
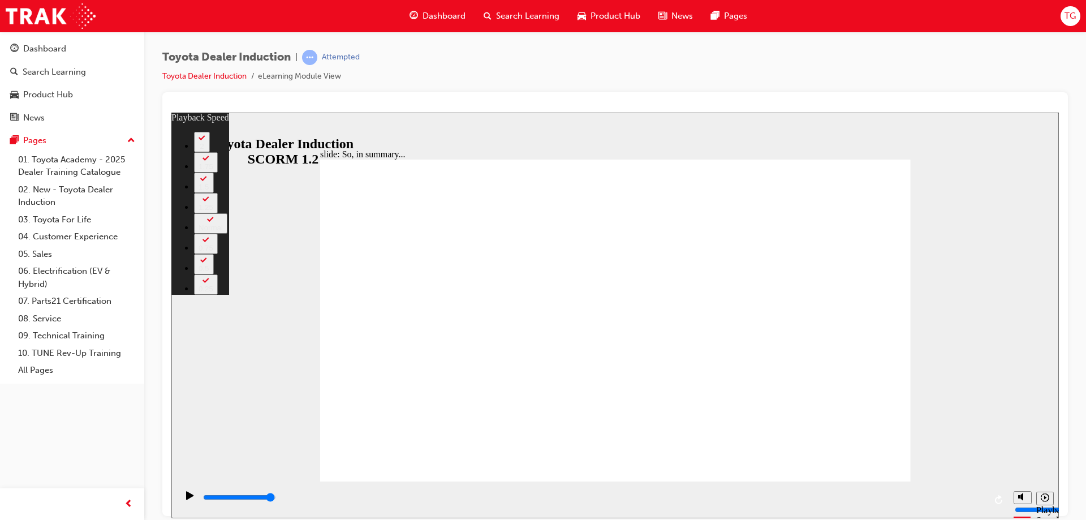
type input "128"
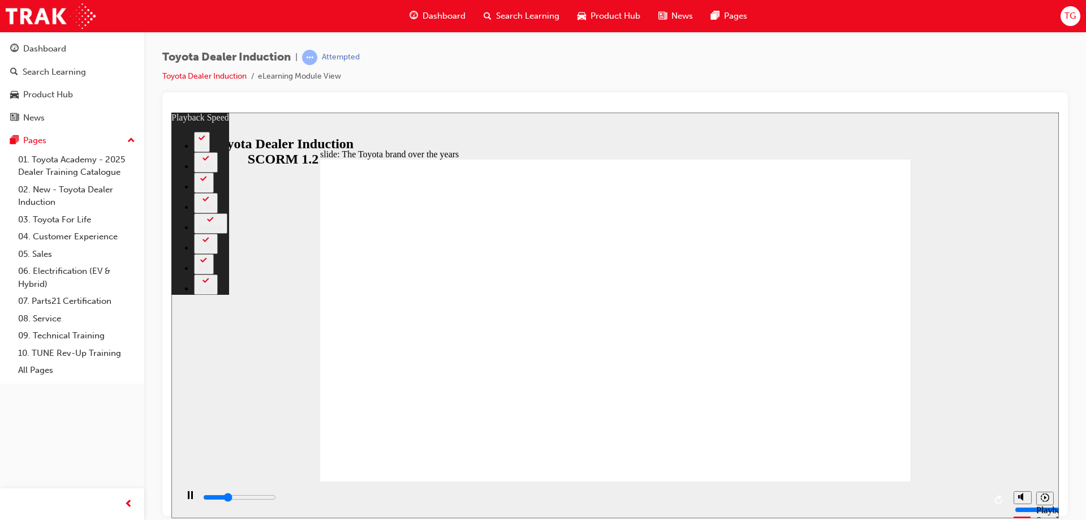
type input "2700"
type input "0"
type input "2900"
type input "0"
type input "3200"
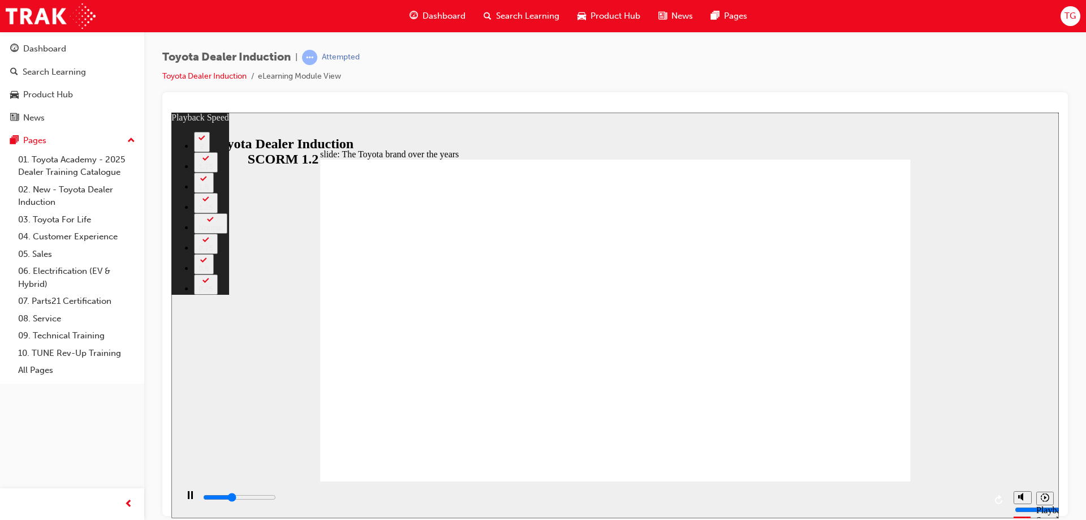
type input "1"
type input "3400"
type input "1"
type input "3500"
type input "1"
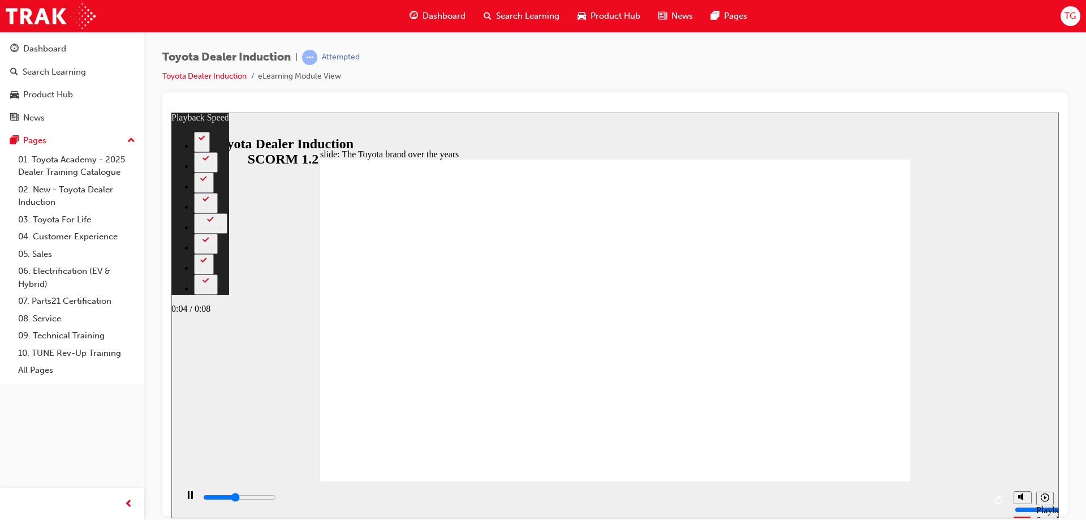
type input "3700"
type input "1"
type input "3900"
type input "1"
type input "4000"
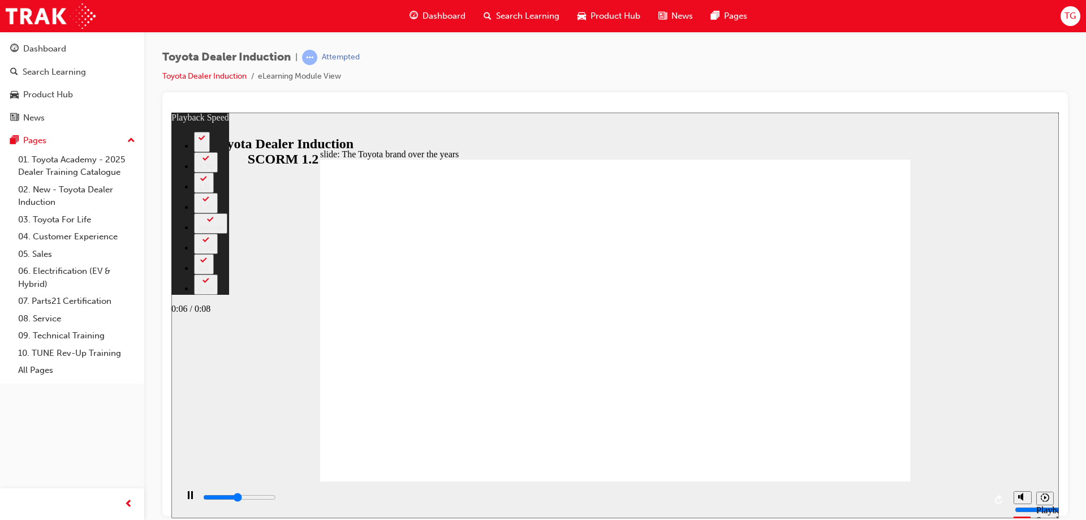
type input "1"
type input "4200"
type input "2"
type input "4500"
type input "2"
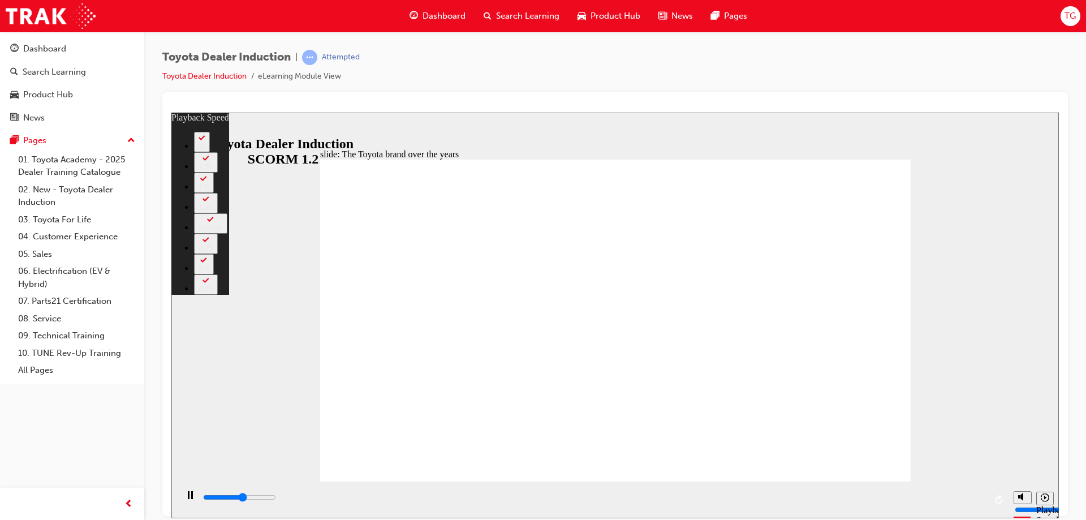
type input "4600"
type input "159"
type input "4600"
type input "159"
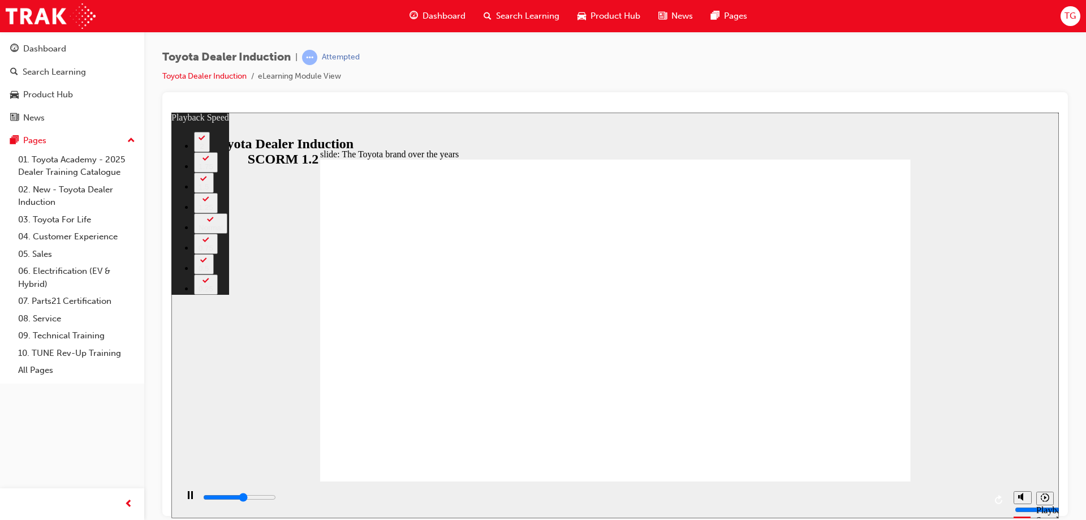
type input "4700"
type input "159"
type input "5000"
type input "159"
type input "5200"
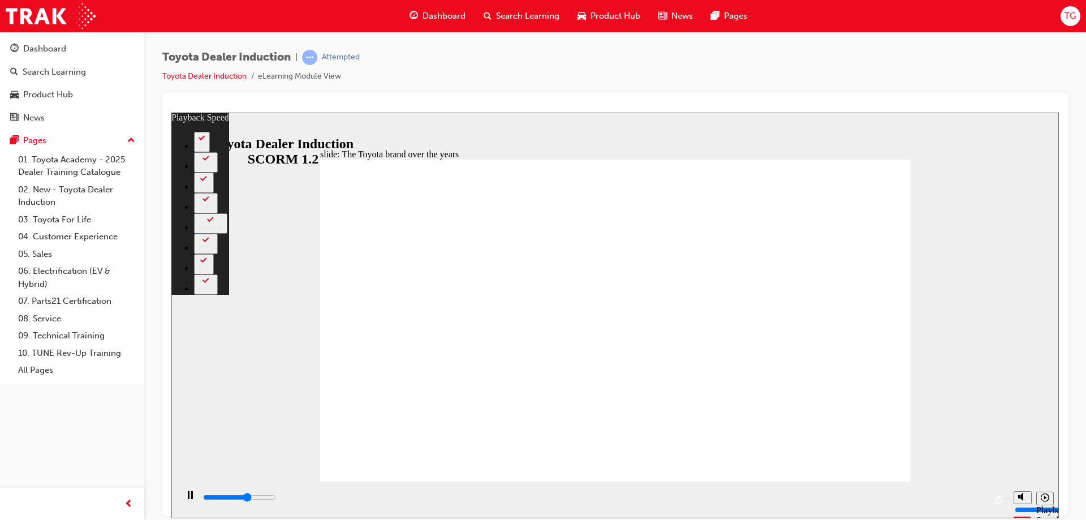
type input "159"
type input "5300"
type input "161"
type input "5300"
type input "161"
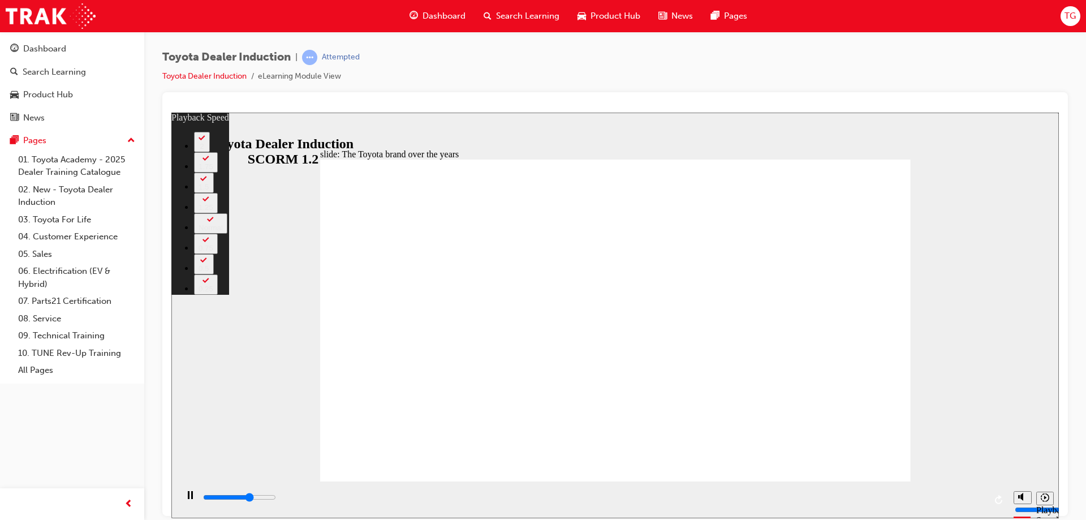
type input "5500"
type input "161"
type input "5800"
type input "161"
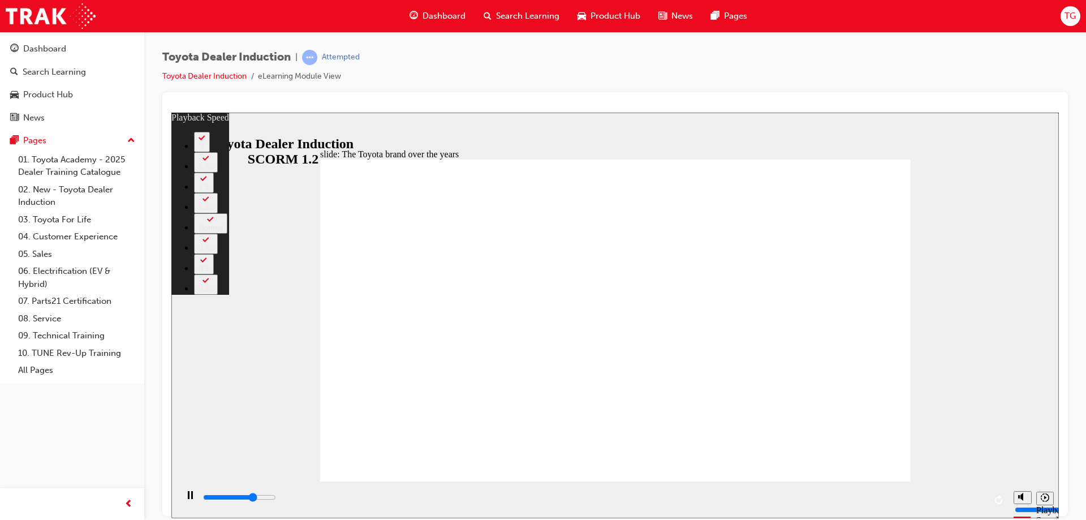
type input "6000"
type input "161"
type input "6300"
type input "162"
type input "6600"
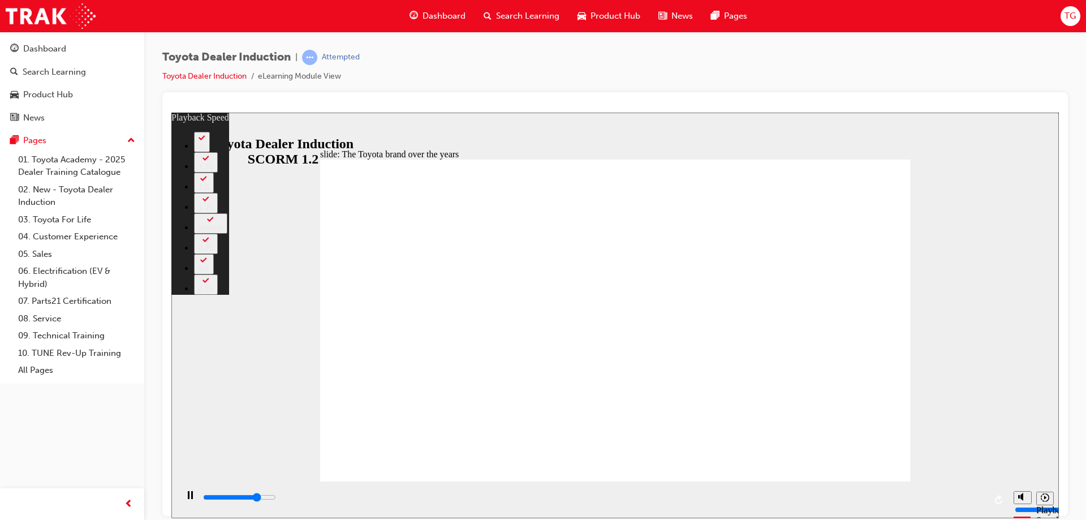
type input "162"
type input "6800"
type input "162"
type input "7100"
type input "162"
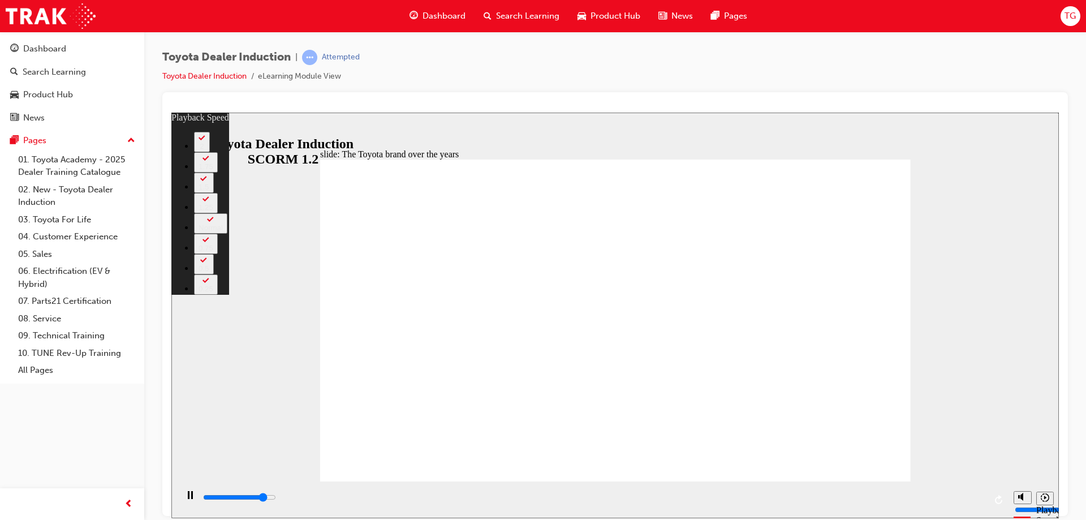
type input "7400"
type input "163"
type input "7600"
type input "163"
type input "7900"
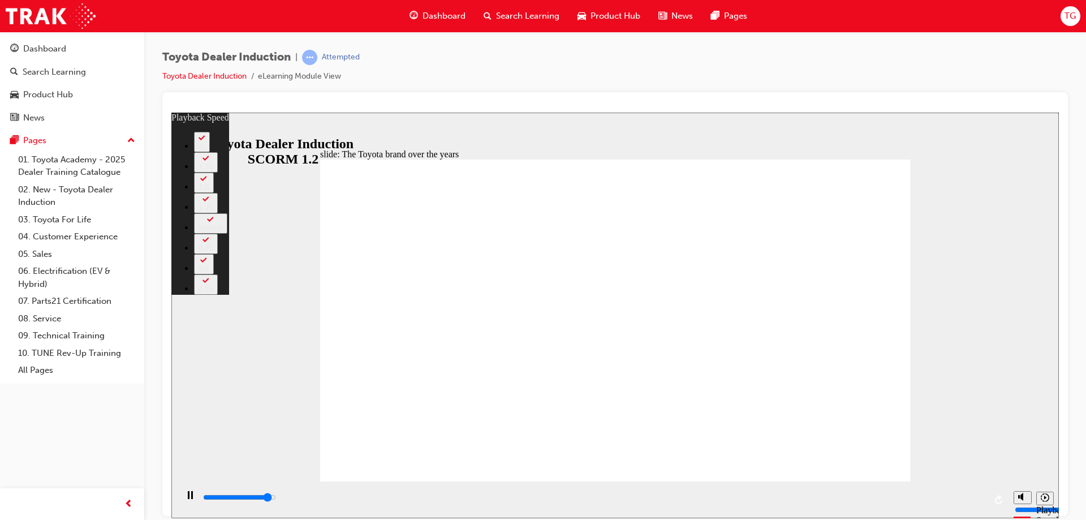
type input "163"
type input "8100"
type input "163"
type input "8400"
type input "164"
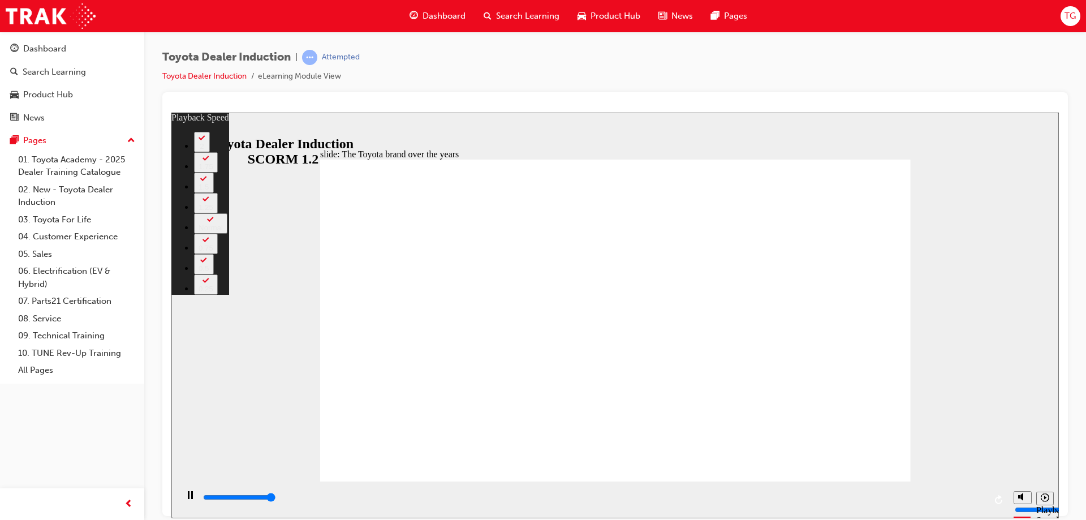
type input "8400"
type input "165"
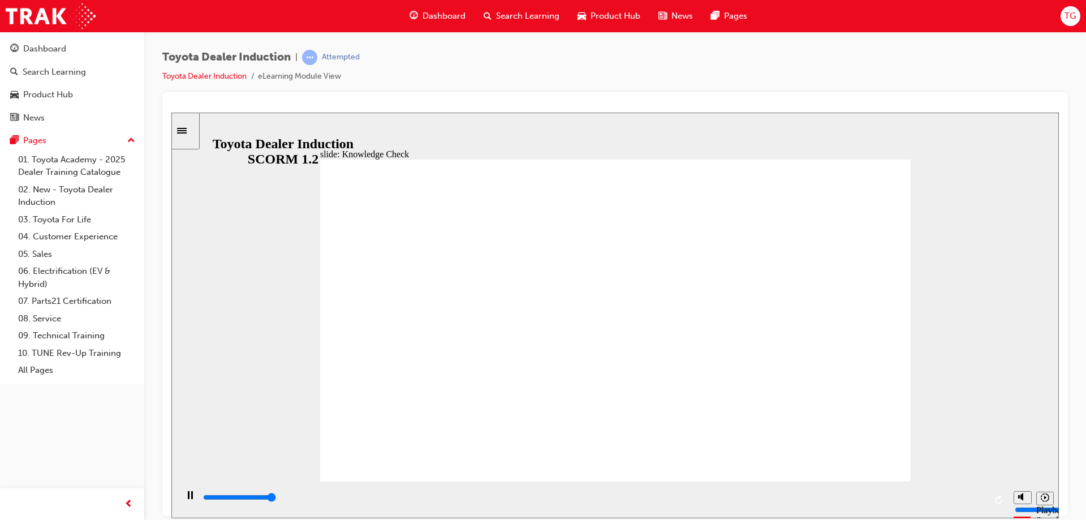
type input "5000"
radio input "true"
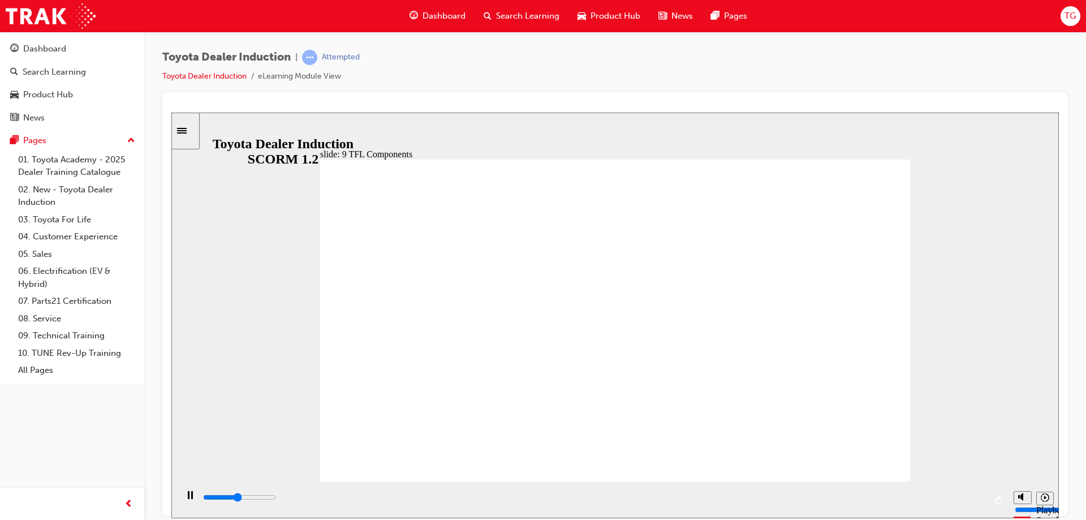
drag, startPoint x: 843, startPoint y: 290, endPoint x: 864, endPoint y: 291, distance: 21.5
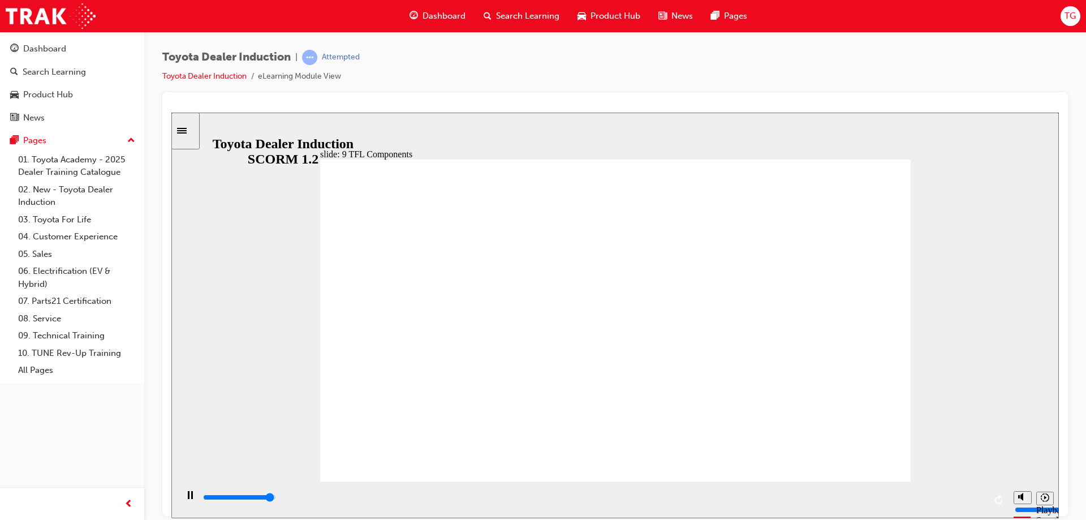
drag, startPoint x: 634, startPoint y: 298, endPoint x: 596, endPoint y: 333, distance: 51.7
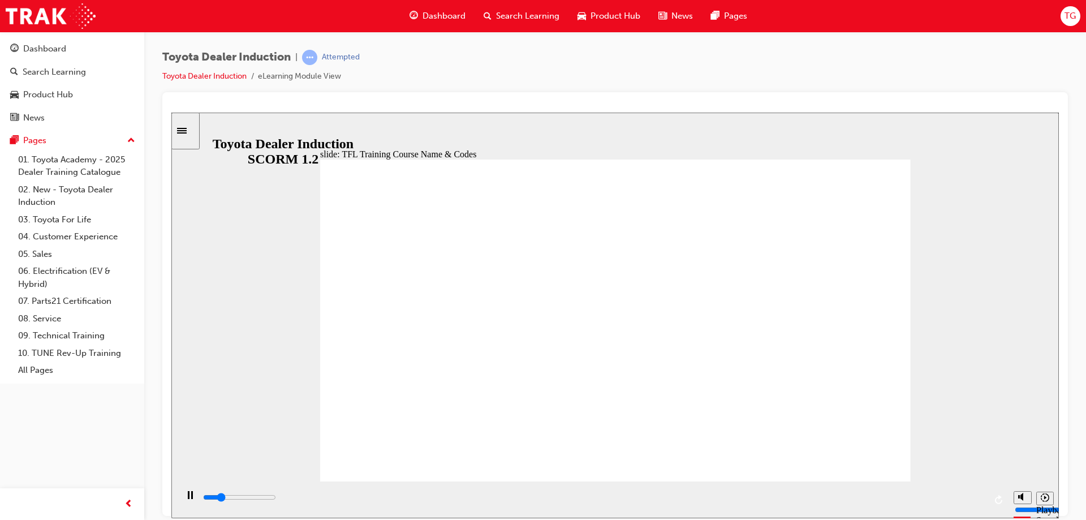
click at [972, 497] on div "playback controls" at bounding box center [593, 497] width 783 height 12
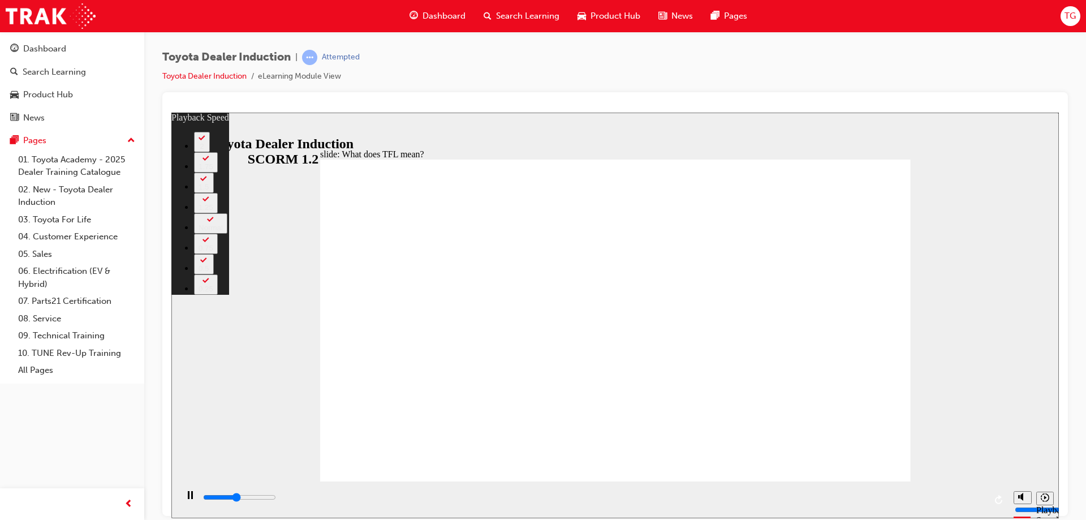
type input "4900"
type input "0"
type input "5100"
type input "0"
type input "5400"
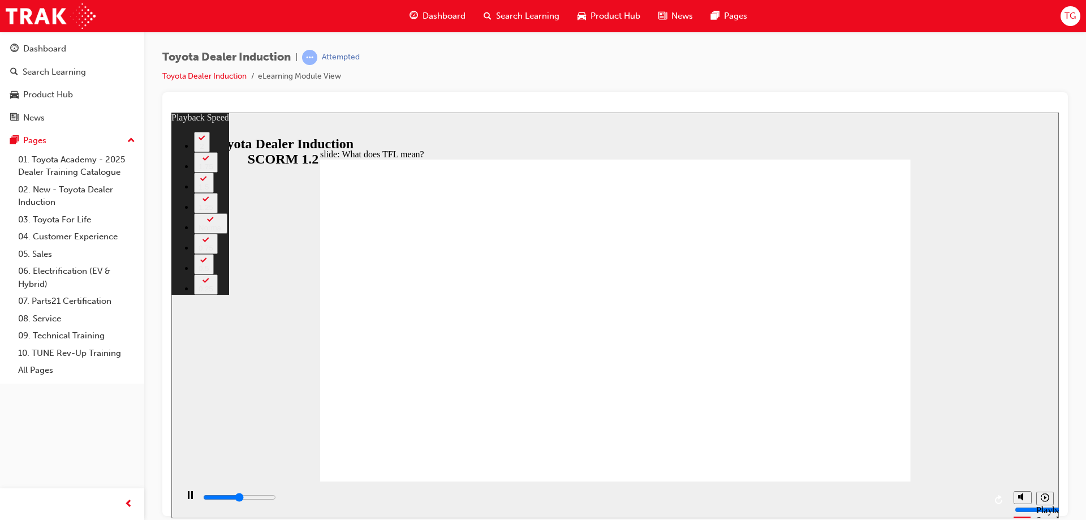
type input "1"
type input "5600"
type input "1"
type input "5700"
type input "1"
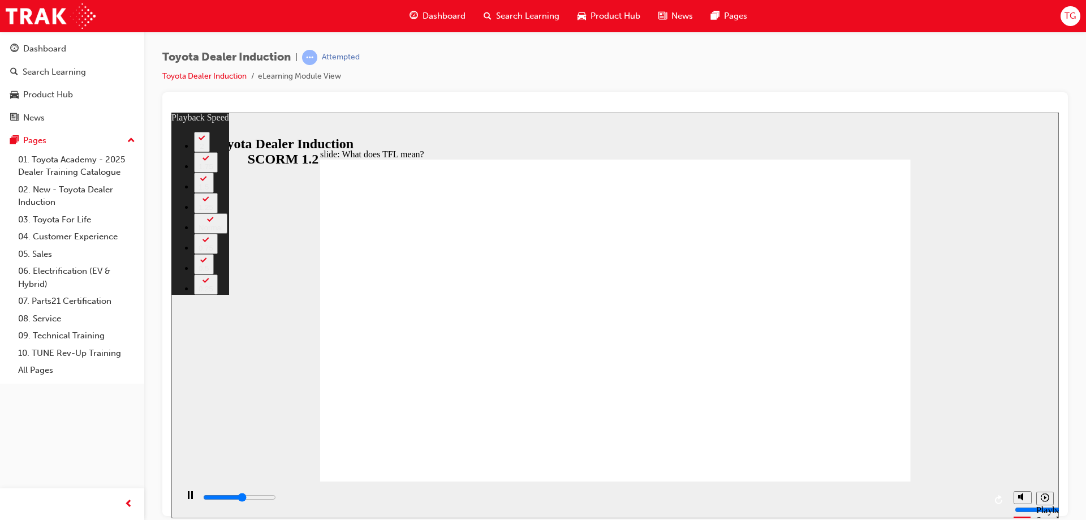
type input "5900"
type input "1"
type input "6200"
type input "136"
type input "6200"
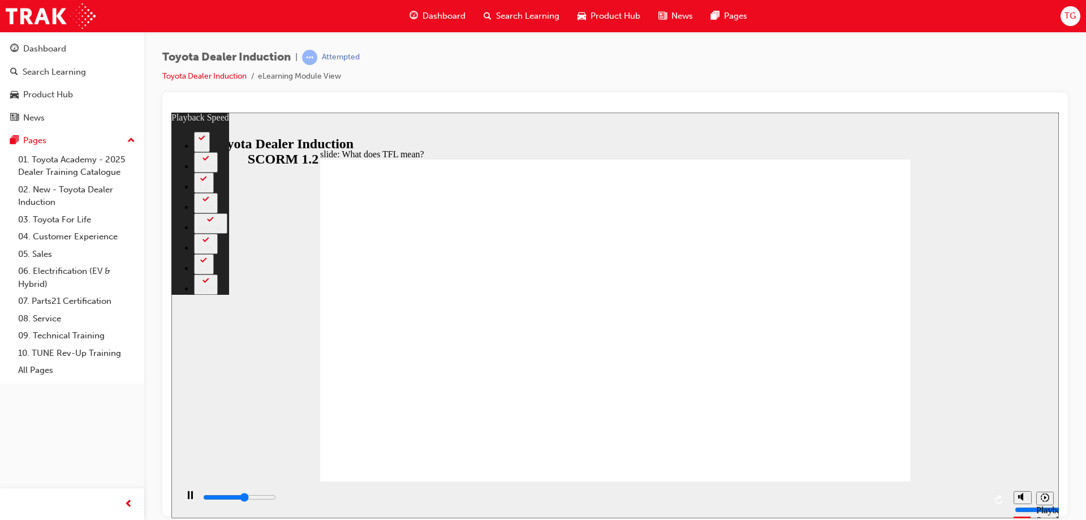
type input "136"
type input "6300"
type input "136"
type input "6500"
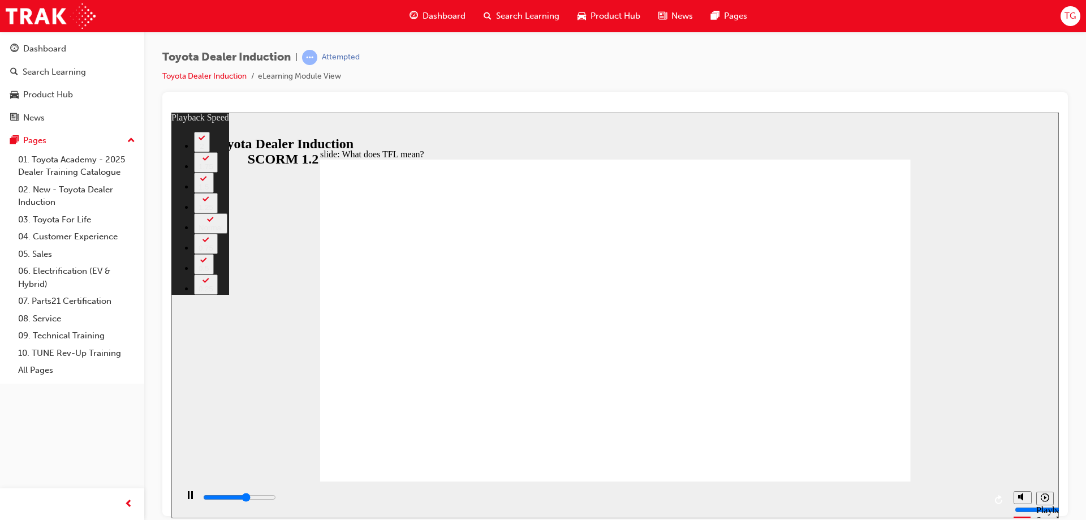
type input "137"
type input "6800"
type input "137"
type input "7100"
type input "137"
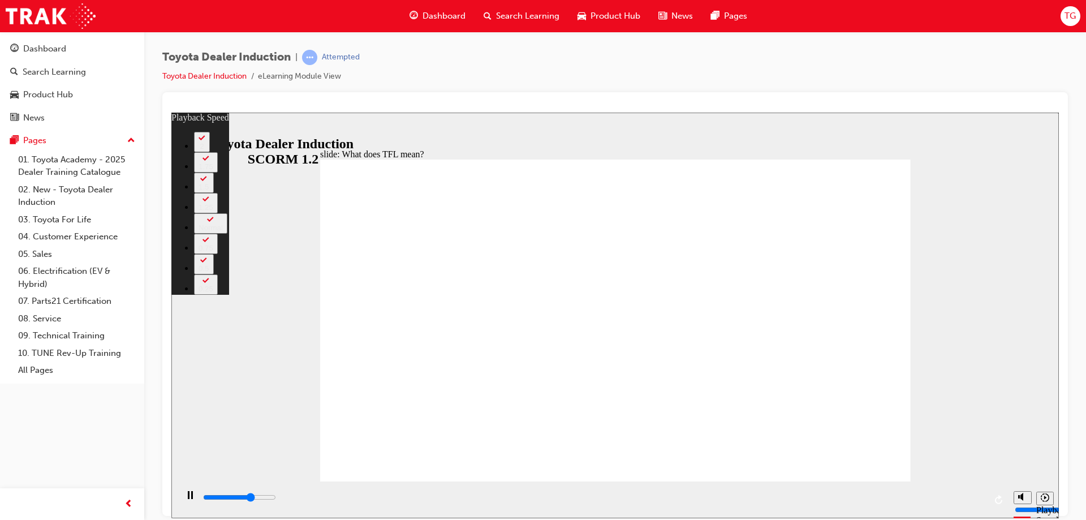
type input "7300"
type input "137"
type input "7600"
type input "138"
type input "7900"
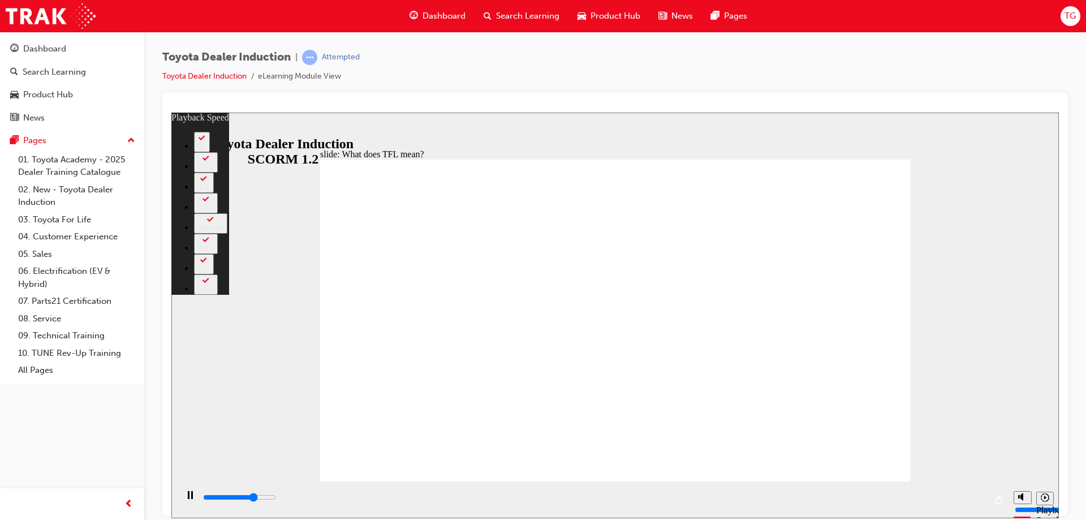
type input "138"
type input "8100"
type input "138"
type input "8400"
type input "139"
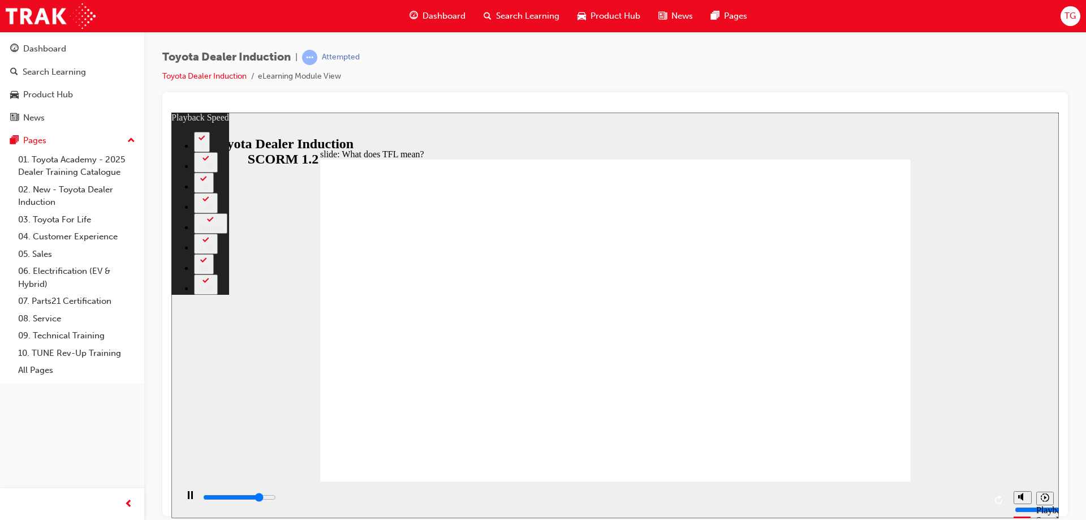
type input "8700"
type input "139"
type input "8800"
type input "139"
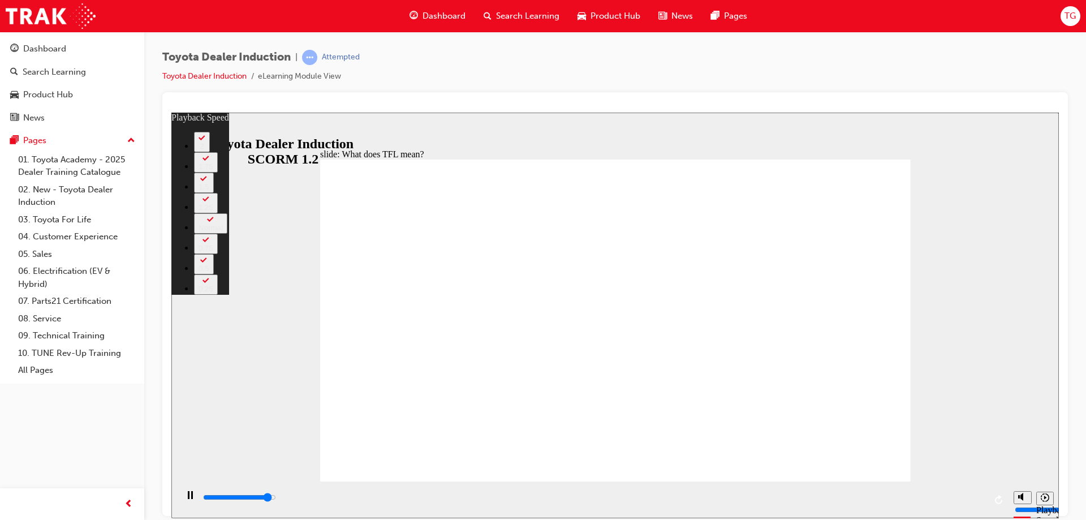
type input "10300"
type input "139"
type input "10300"
type input "139"
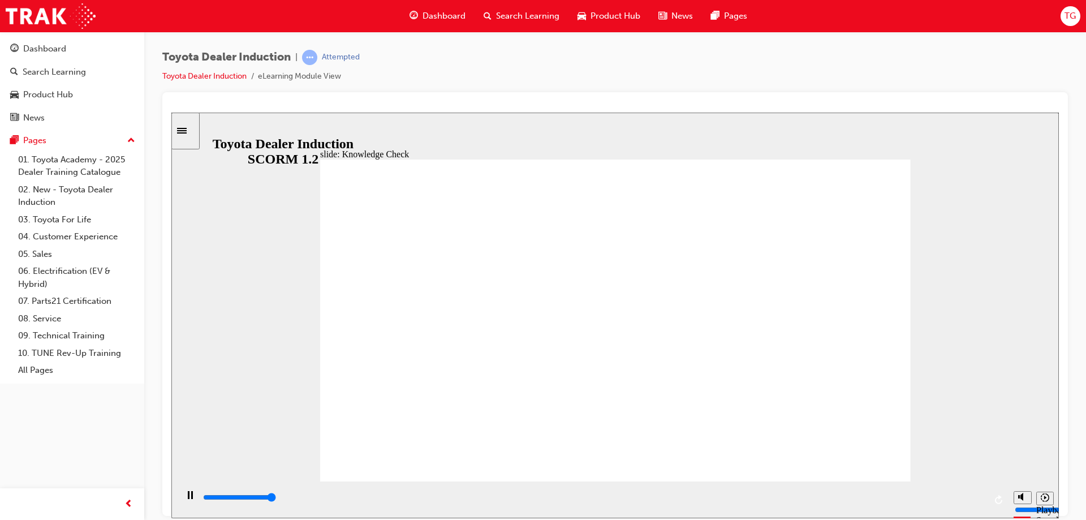
type input "5000"
radio input "true"
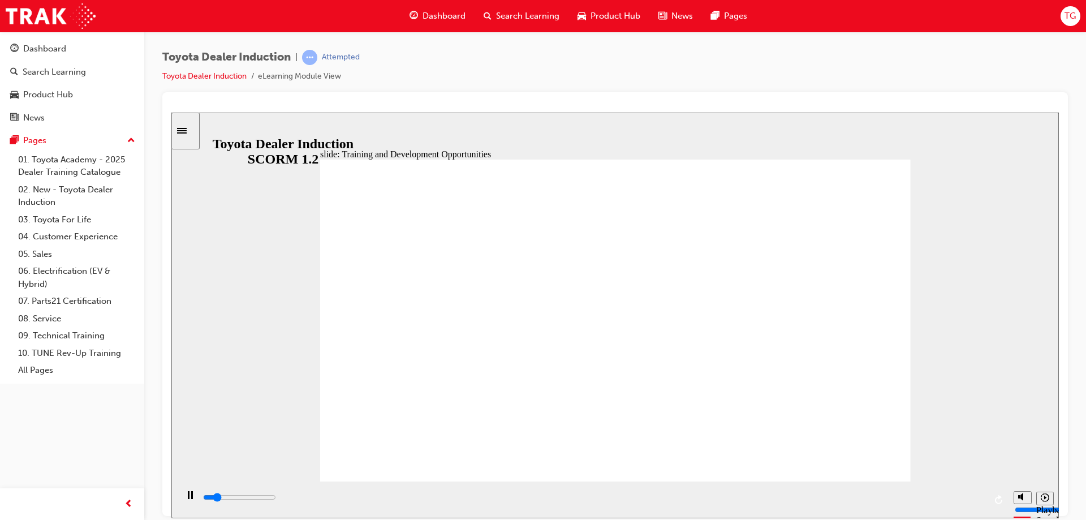
click at [982, 496] on div "playback controls" at bounding box center [593, 497] width 783 height 12
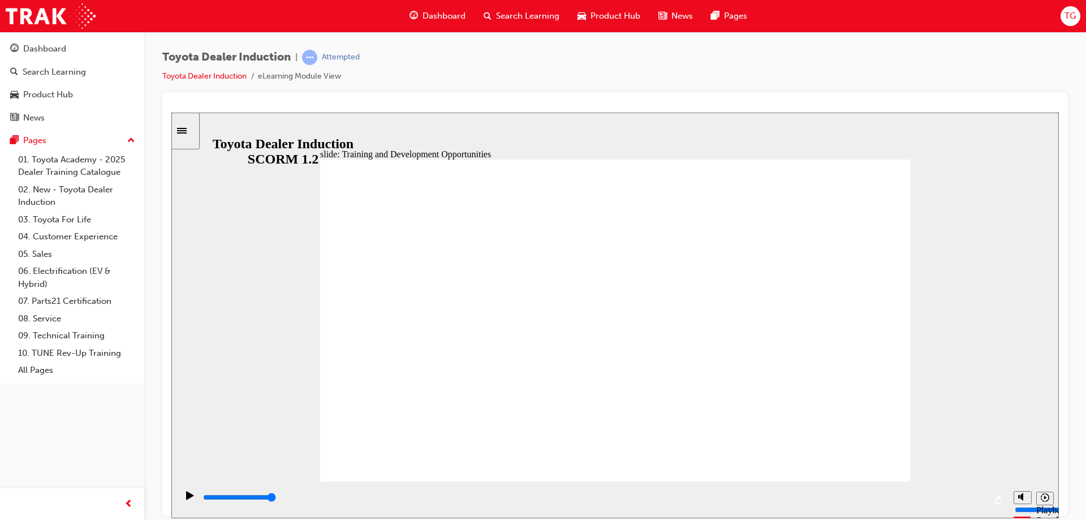
drag, startPoint x: 872, startPoint y: 231, endPoint x: 854, endPoint y: 260, distance: 34.4
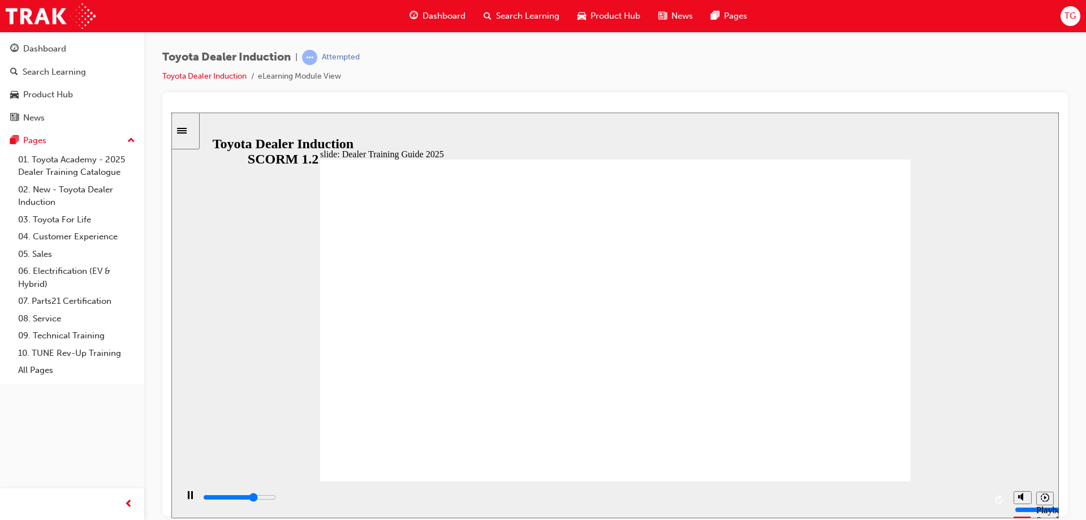
type input "30900"
